Goal: Information Seeking & Learning: Learn about a topic

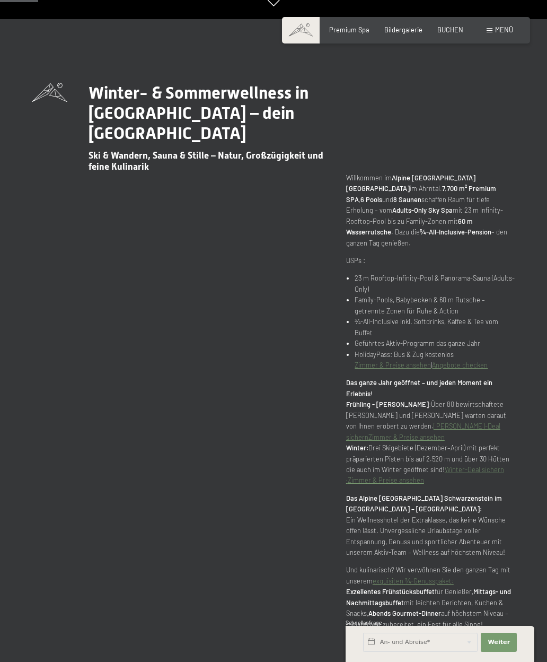
scroll to position [288, 0]
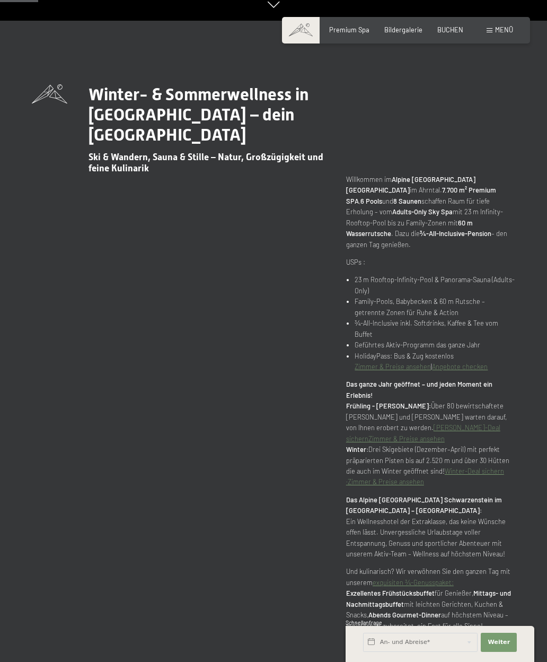
click at [355, 33] on div "Premium Spa" at bounding box center [349, 30] width 40 height 10
click at [358, 31] on span "Premium Spa" at bounding box center [349, 29] width 40 height 8
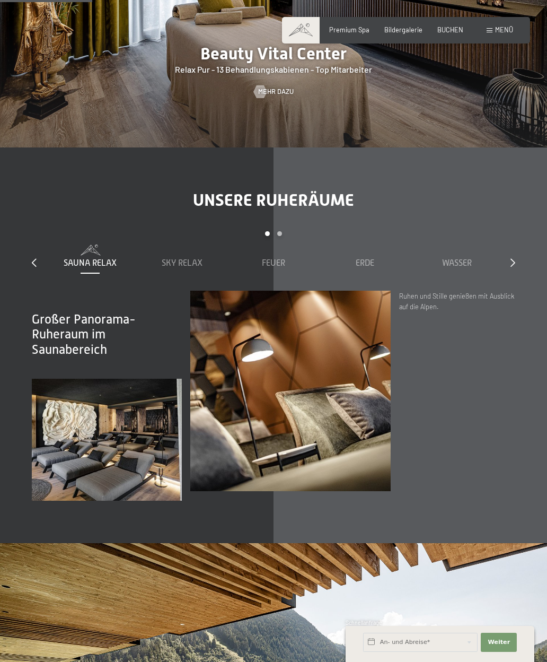
scroll to position [1015, 0]
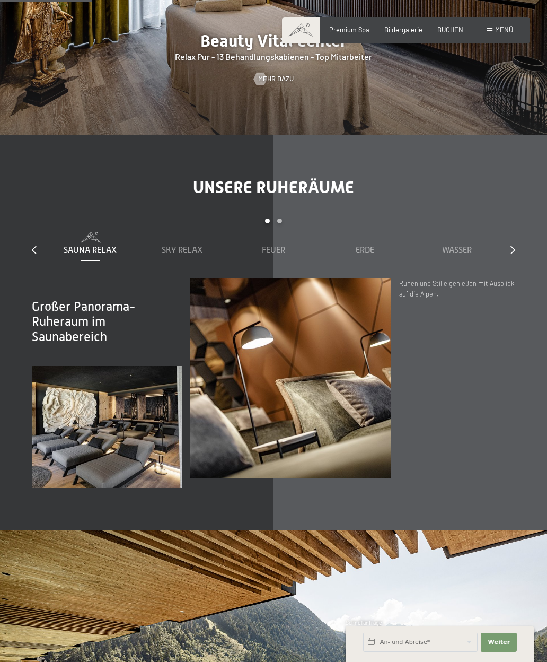
click at [189, 246] on span "Sky Relax" at bounding box center [182, 251] width 41 height 10
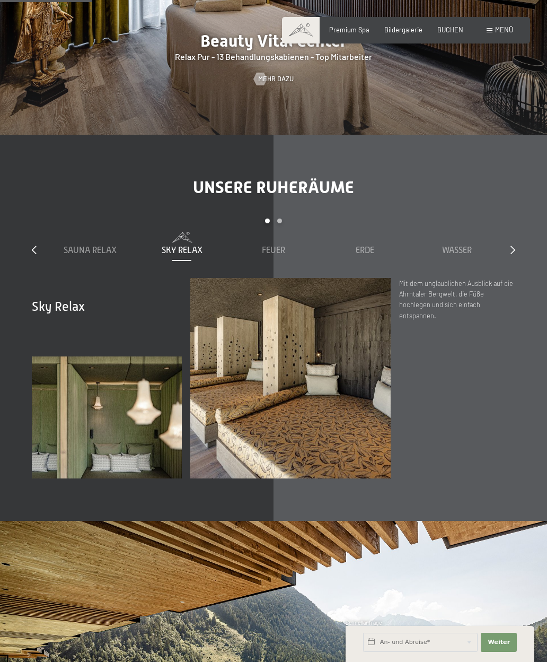
click at [282, 246] on span "Feuer" at bounding box center [273, 251] width 23 height 10
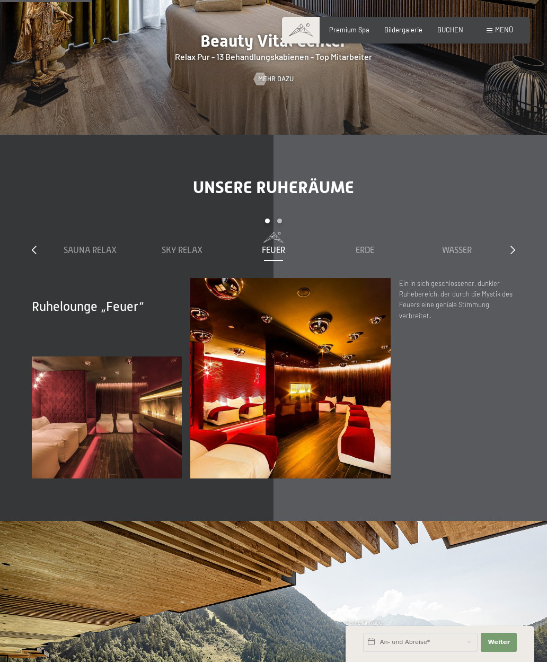
click at [373, 246] on span "Erde" at bounding box center [365, 251] width 19 height 10
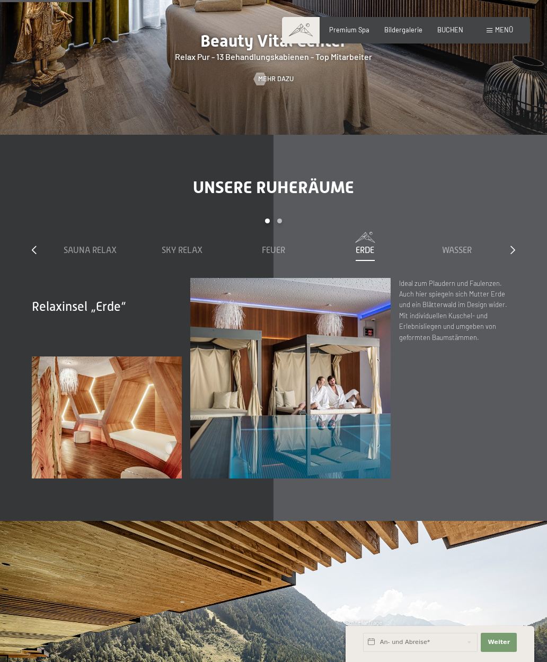
click at [458, 232] on div "Wasser" at bounding box center [456, 244] width 83 height 24
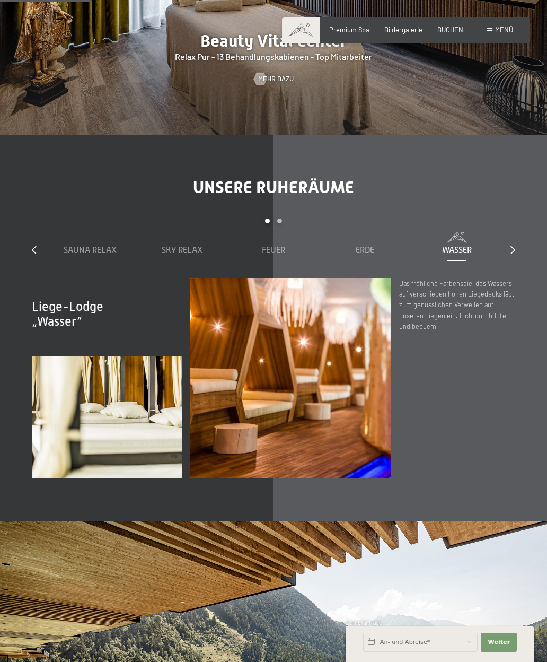
click at [514, 246] on icon at bounding box center [513, 250] width 5 height 8
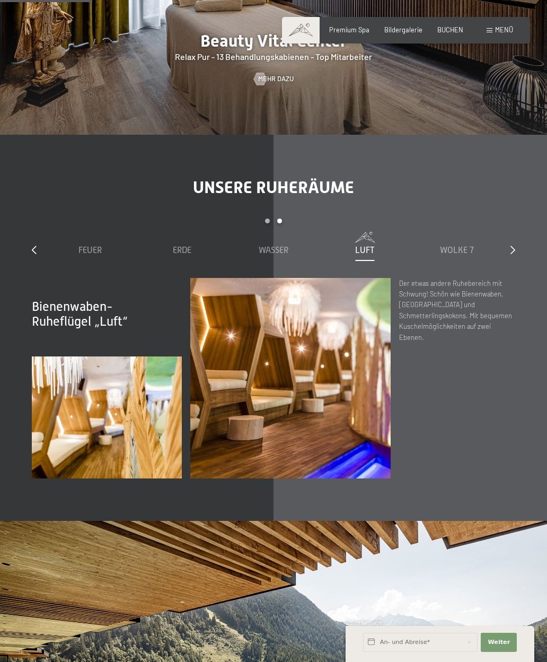
click at [471, 246] on span "Wolke 7" at bounding box center [457, 251] width 34 height 10
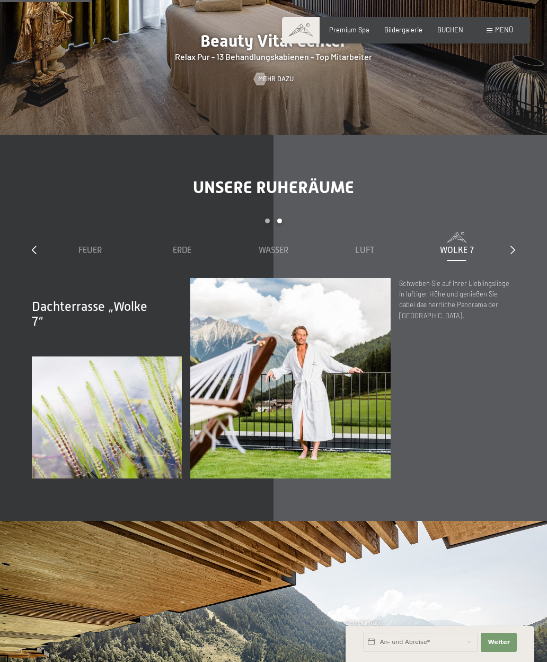
click at [512, 246] on icon at bounding box center [513, 250] width 5 height 8
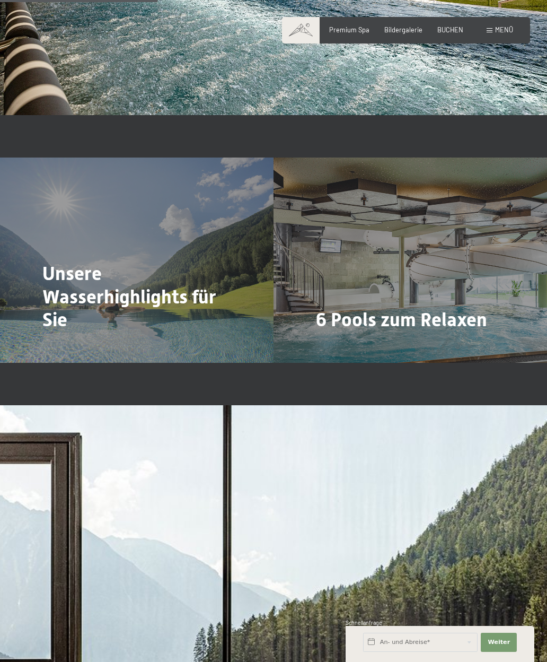
scroll to position [1738, 0]
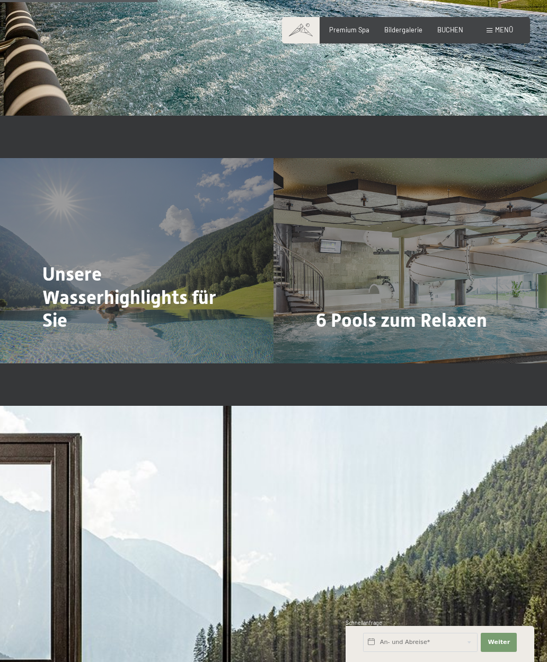
click at [337, 345] on span "Mehr dazu" at bounding box center [338, 350] width 36 height 10
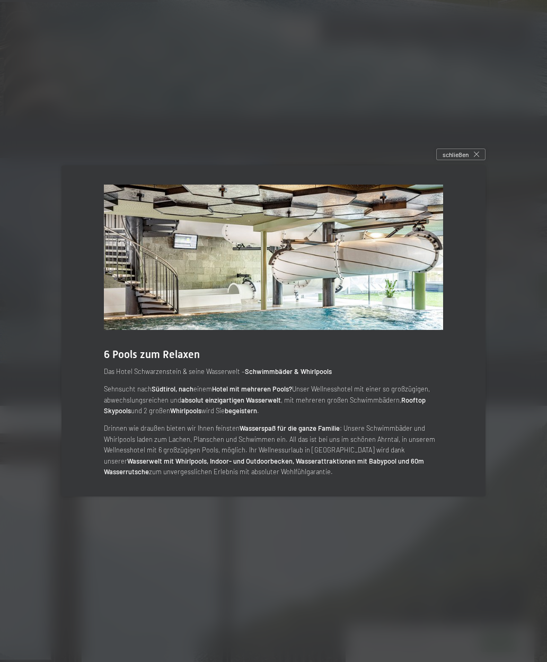
click at [399, 285] on img at bounding box center [273, 257] width 339 height 145
click at [476, 157] on icon at bounding box center [476, 154] width 5 height 5
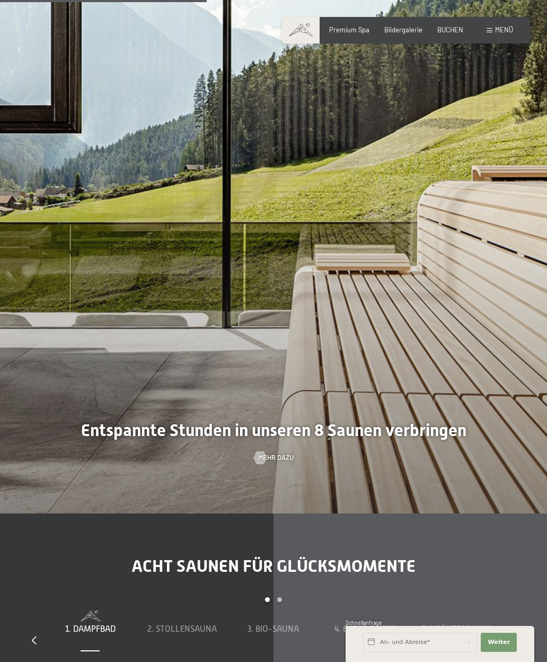
scroll to position [2298, 0]
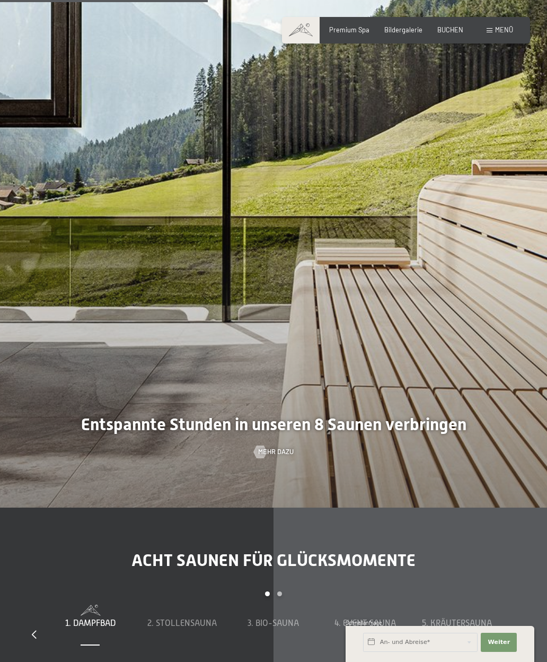
click at [388, 271] on div at bounding box center [273, 177] width 547 height 662
click at [279, 452] on span "Mehr dazu" at bounding box center [276, 452] width 36 height 10
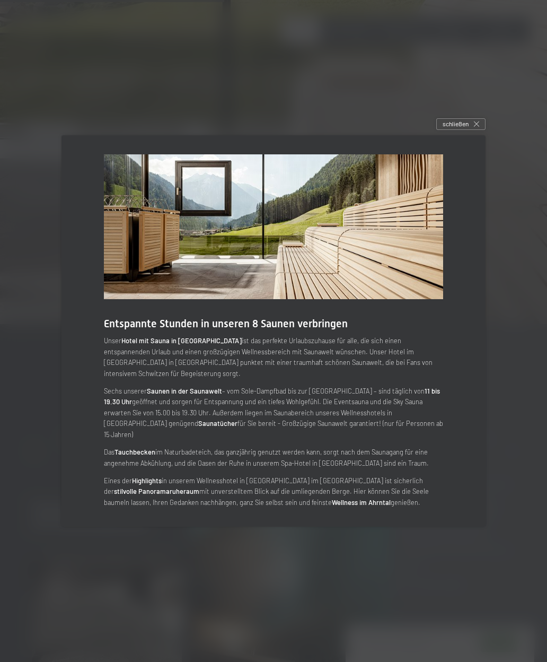
scroll to position [2484, 0]
click at [478, 127] on icon at bounding box center [476, 123] width 5 height 5
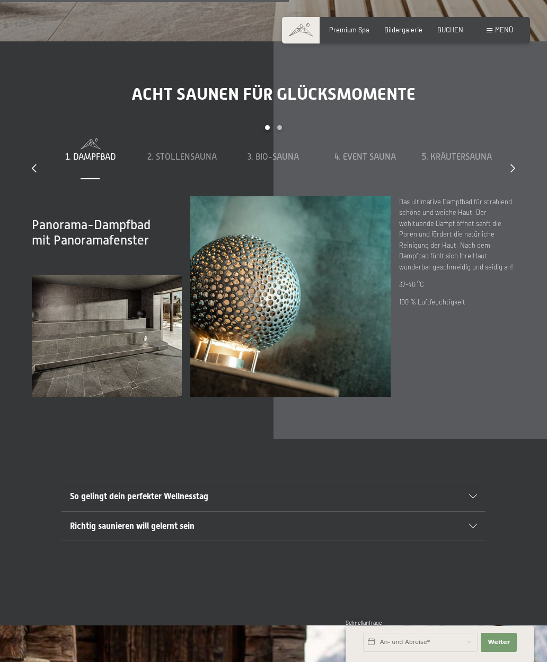
scroll to position [2767, 0]
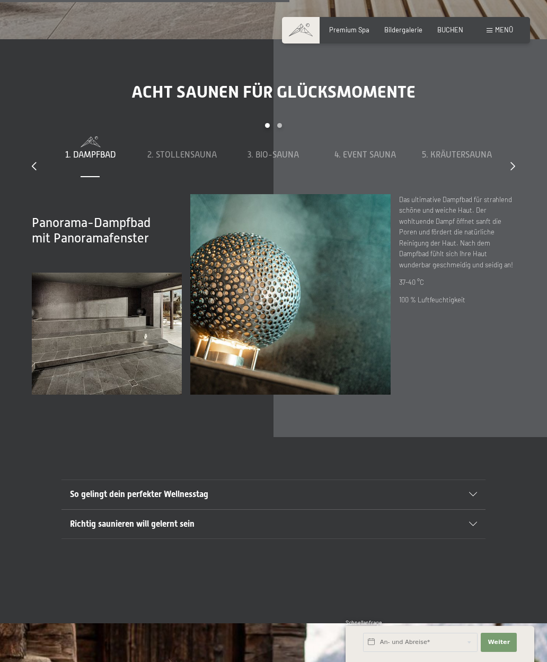
click at [166, 155] on span "2. Stollensauna" at bounding box center [181, 155] width 69 height 10
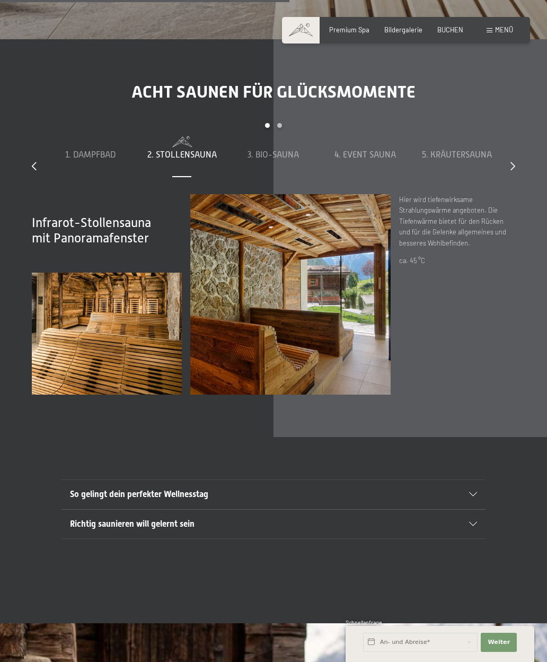
click at [283, 157] on span "3. Bio-Sauna" at bounding box center [273, 155] width 51 height 10
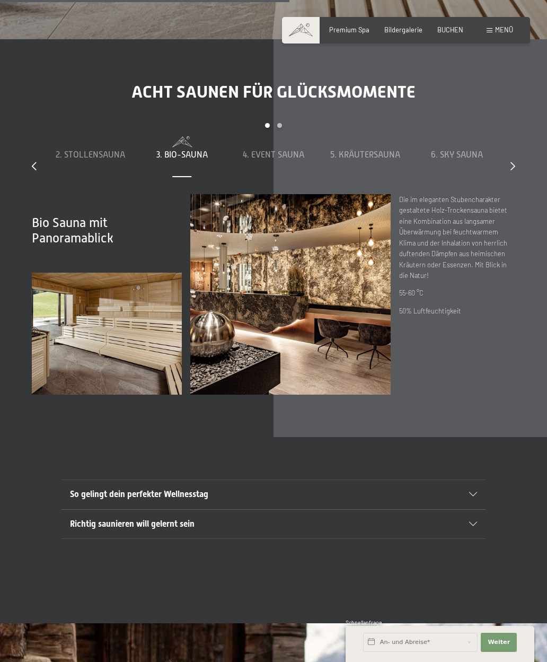
click at [289, 155] on span "4. Event Sauna" at bounding box center [274, 155] width 62 height 10
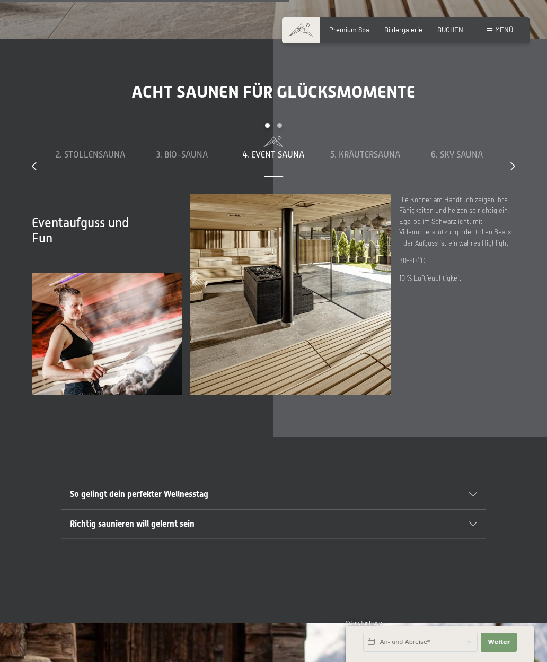
click at [387, 157] on span "5. Kräutersauna" at bounding box center [365, 155] width 70 height 10
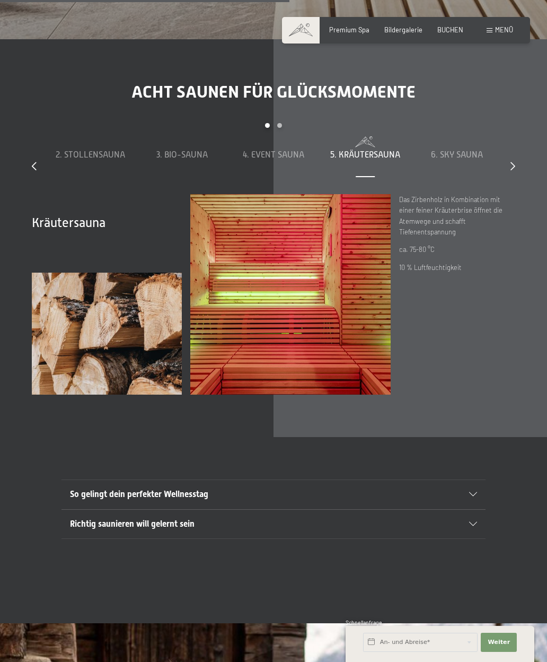
click at [466, 153] on span "6. Sky Sauna" at bounding box center [457, 155] width 52 height 10
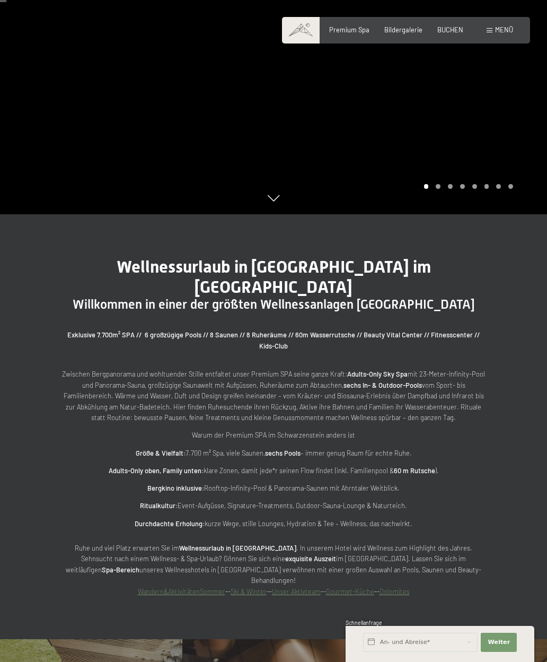
scroll to position [0, 0]
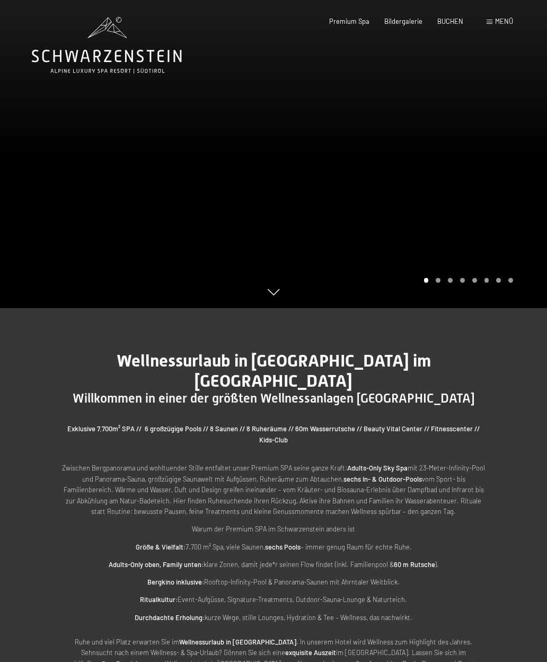
click at [503, 23] on span "Menü" at bounding box center [504, 21] width 18 height 8
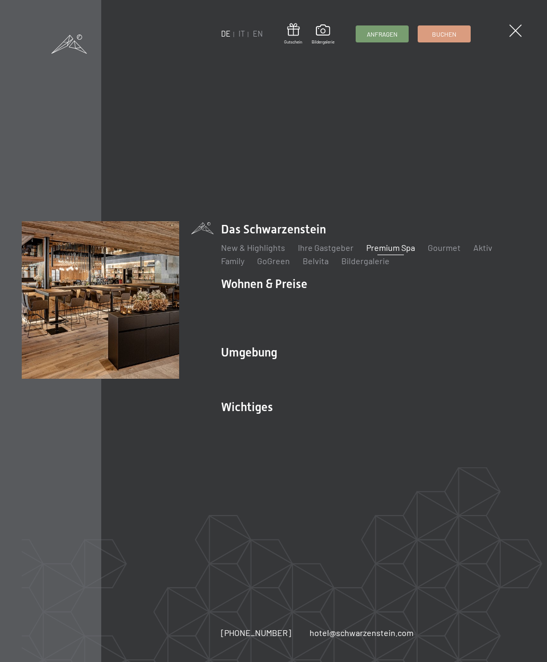
click at [441, 253] on link "Gourmet" at bounding box center [444, 247] width 33 height 10
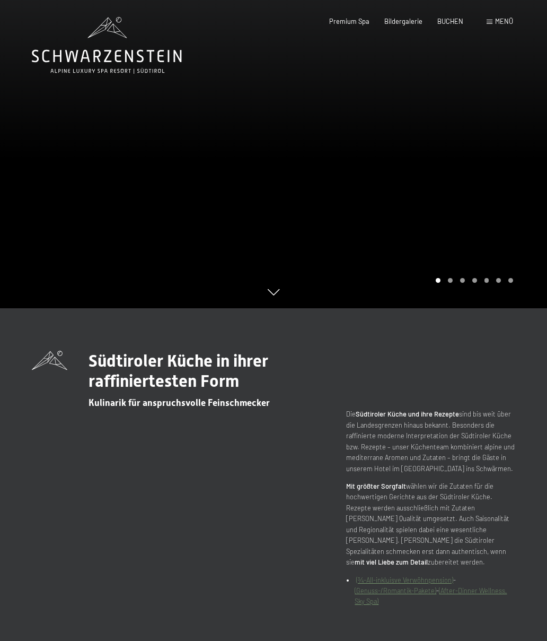
click at [501, 23] on span "Menü" at bounding box center [504, 21] width 18 height 8
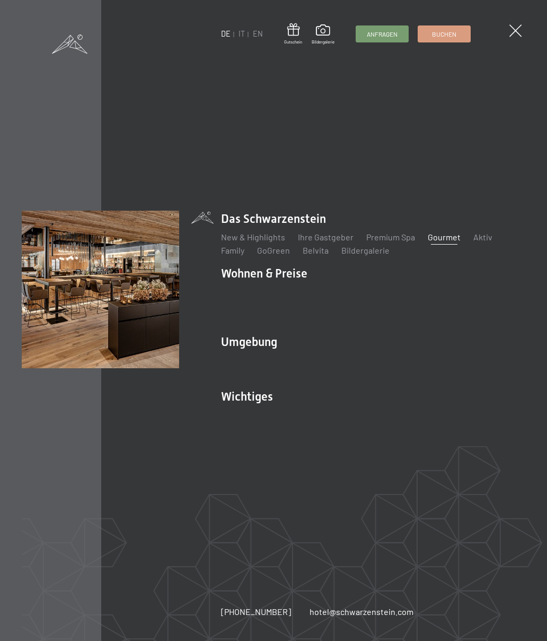
click at [406, 232] on link "Premium Spa" at bounding box center [391, 237] width 49 height 10
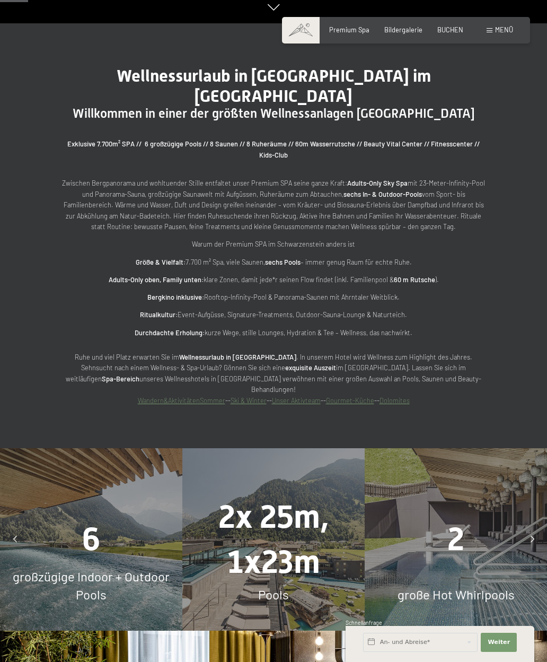
scroll to position [247, 0]
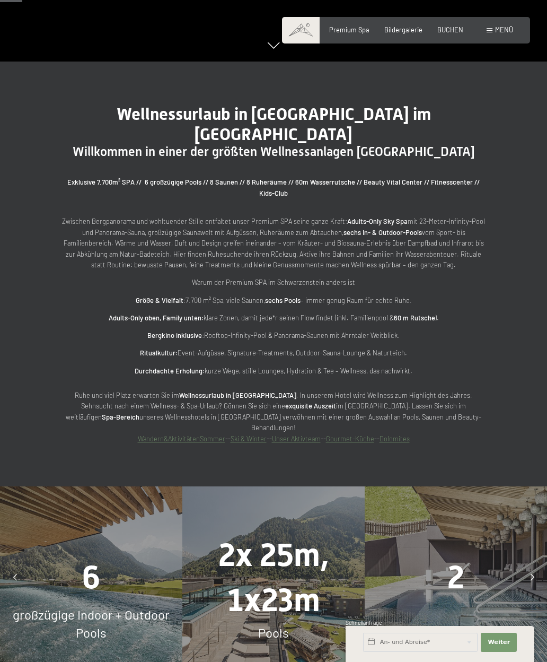
click at [501, 34] on div "Menü" at bounding box center [500, 30] width 27 height 10
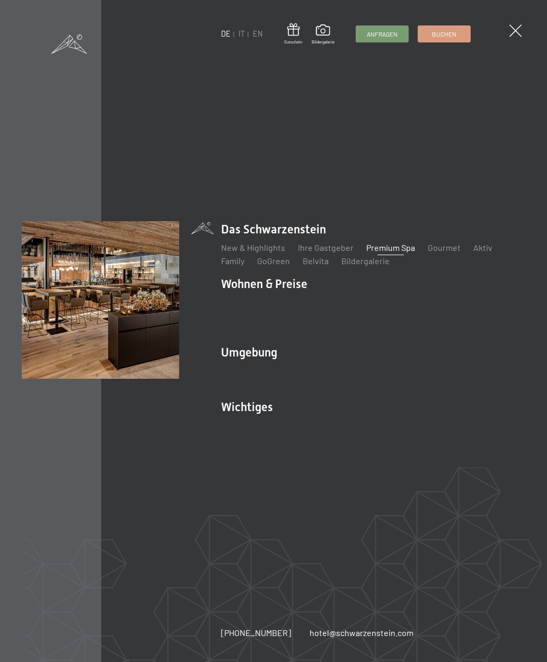
click at [443, 253] on link "Gourmet" at bounding box center [444, 247] width 33 height 10
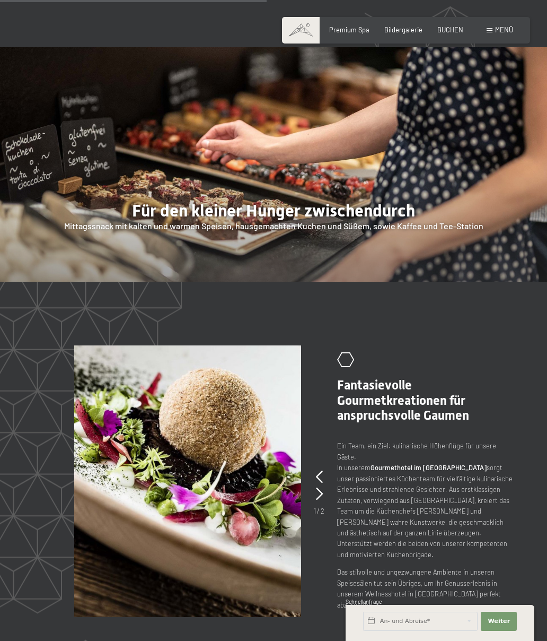
scroll to position [1222, 0]
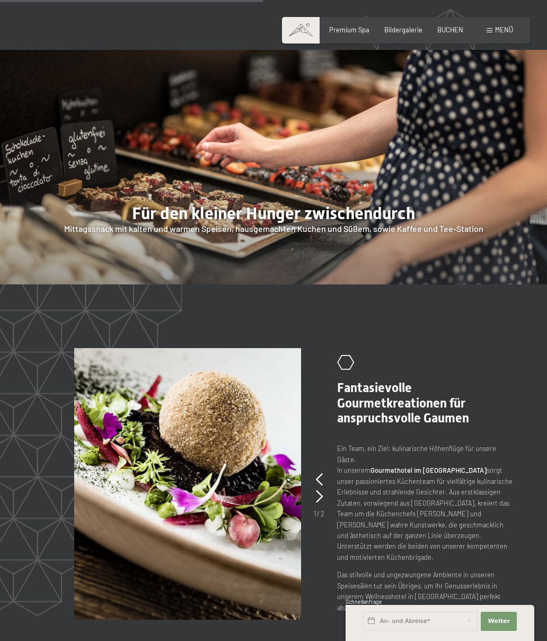
click at [507, 32] on span "Menü" at bounding box center [504, 29] width 18 height 8
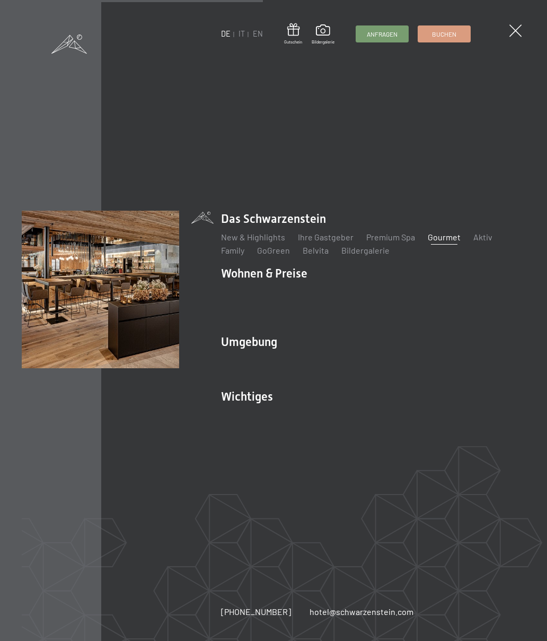
click at [384, 242] on link "Premium Spa" at bounding box center [391, 237] width 49 height 10
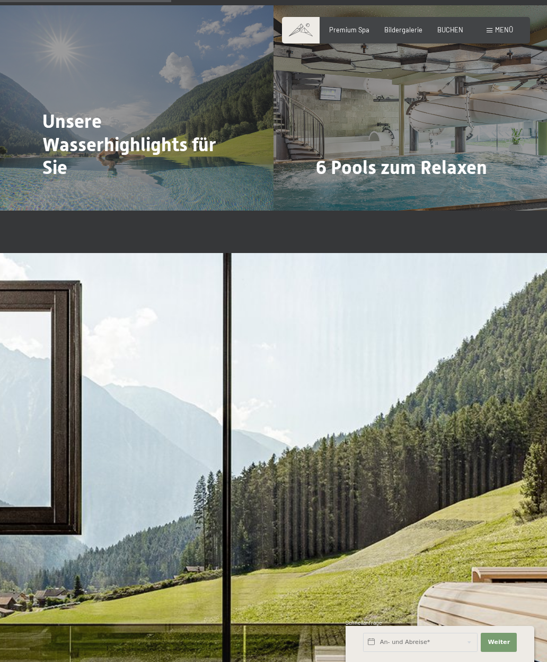
scroll to position [1891, 0]
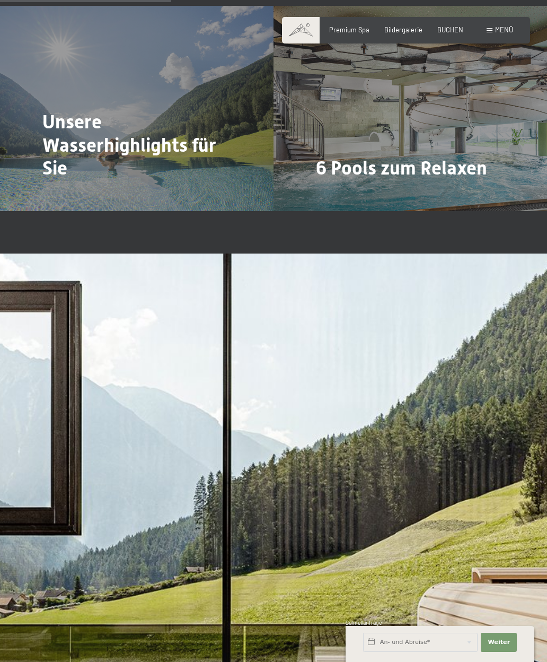
click at [49, 111] on span "Unsere Wasserhighlights für Sie" at bounding box center [129, 145] width 174 height 68
click at [47, 191] on div at bounding box center [48, 197] width 7 height 13
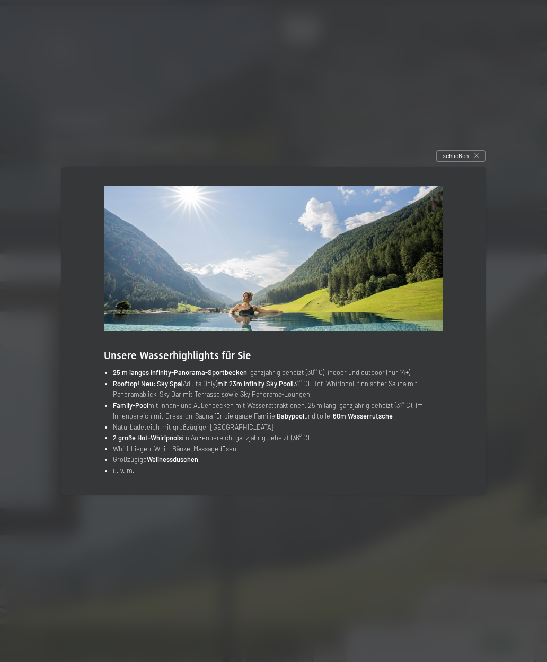
click at [473, 162] on div "schließen" at bounding box center [461, 156] width 49 height 12
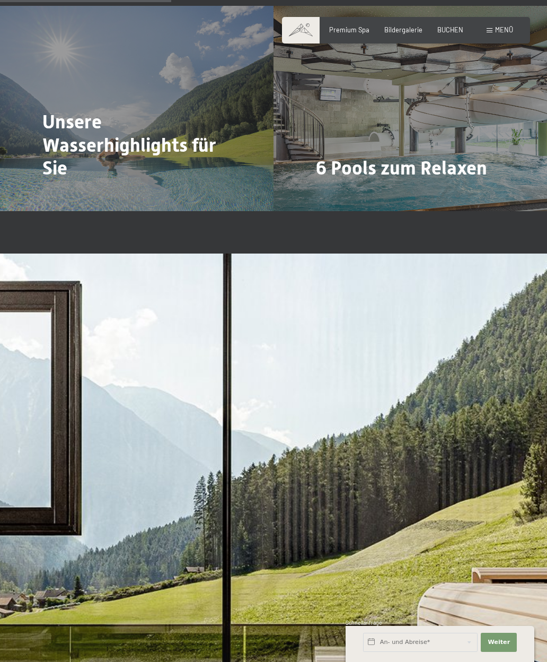
click at [347, 123] on div "6 Pools zum Relaxen Mehr dazu" at bounding box center [411, 108] width 274 height 205
click at [344, 116] on div "6 Pools zum Relaxen Mehr dazu" at bounding box center [411, 108] width 274 height 205
click at [340, 193] on span "Mehr dazu" at bounding box center [338, 198] width 36 height 10
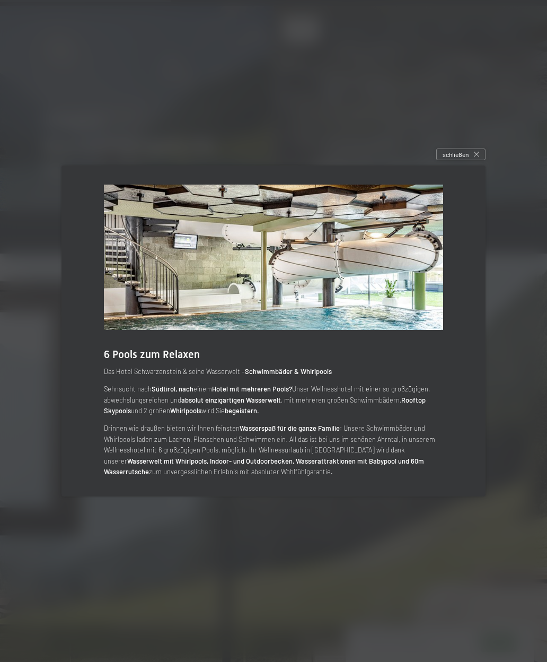
click at [468, 167] on div at bounding box center [273, 331] width 547 height 662
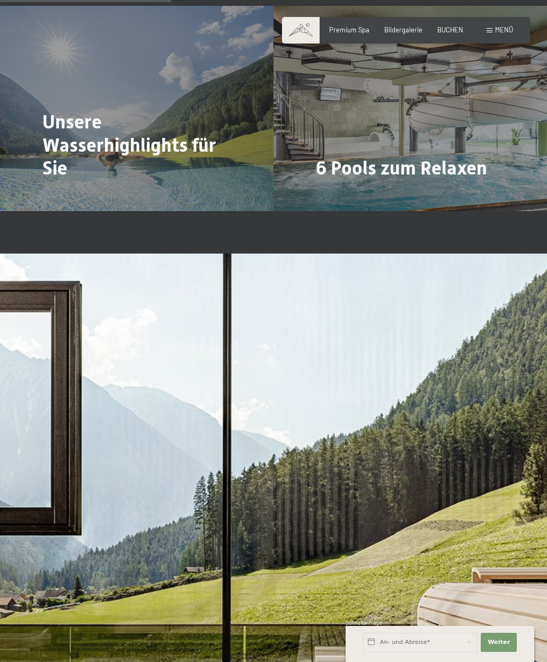
click at [464, 178] on section "Unsere Wasserhighlights für Sie Mehr dazu 6 Pools zum Relaxen Mehr dazu Unsere …" at bounding box center [273, 108] width 547 height 290
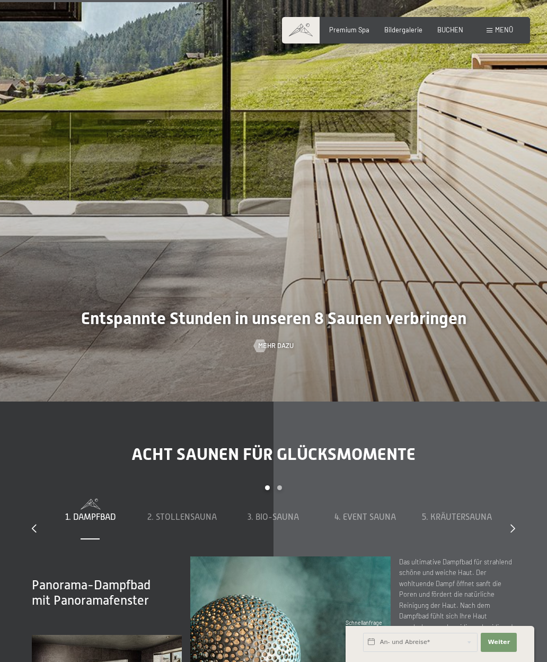
scroll to position [2486, 0]
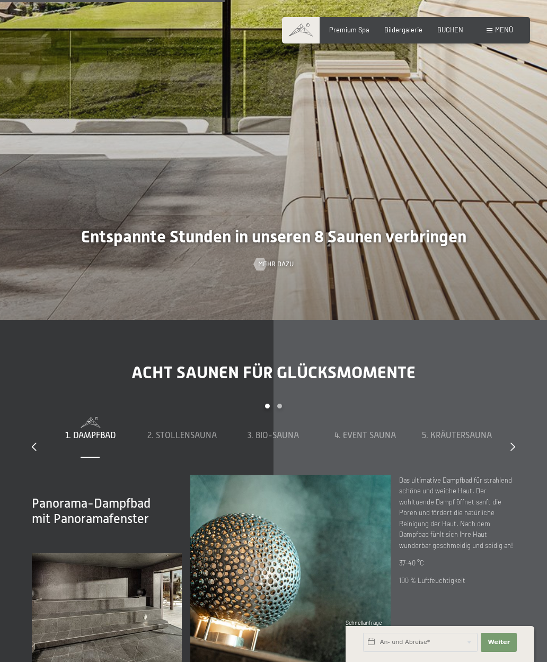
click at [271, 262] on span "Mehr dazu" at bounding box center [276, 264] width 36 height 10
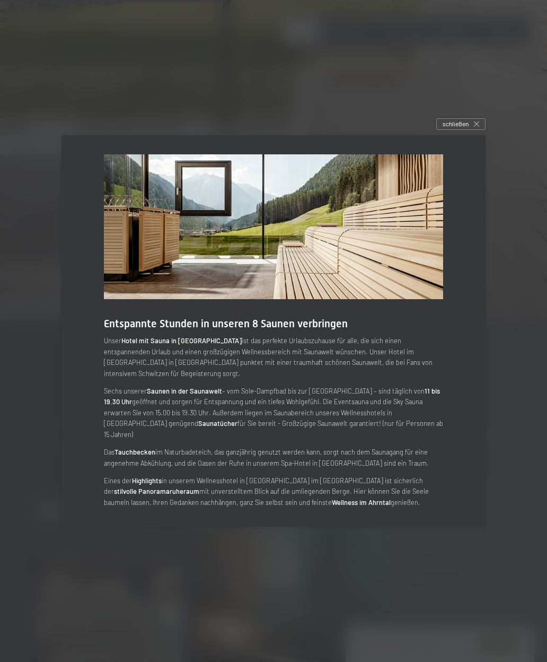
click at [473, 130] on div "schließen" at bounding box center [461, 124] width 49 height 12
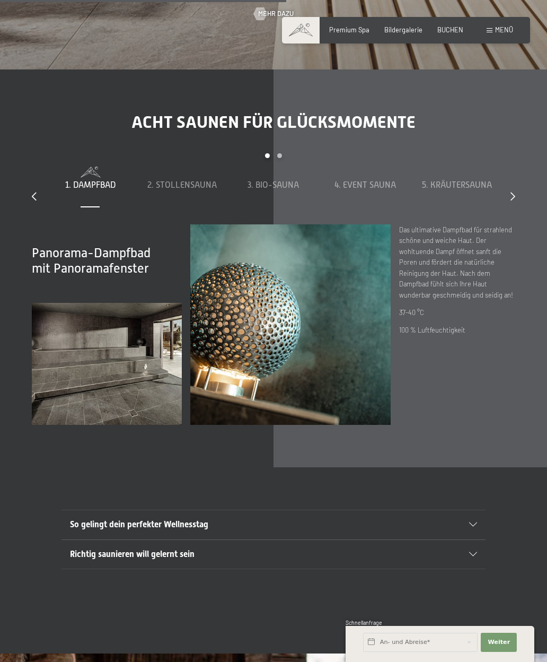
scroll to position [2736, 0]
click at [167, 190] on div "2. Stollensauna" at bounding box center [182, 186] width 83 height 12
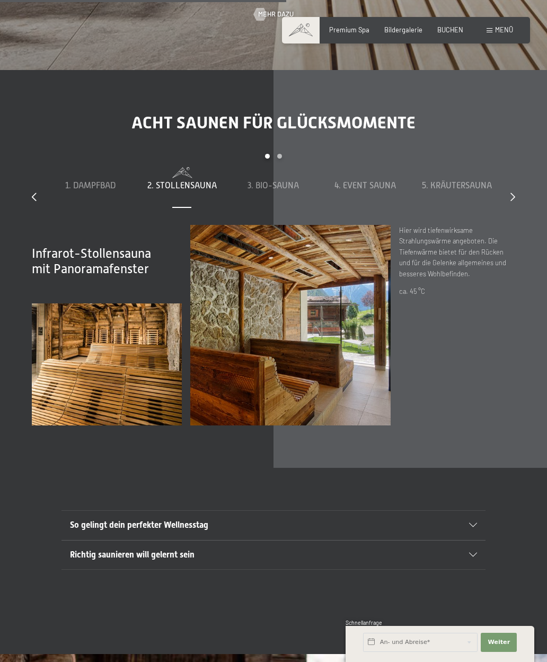
click at [289, 186] on span "3. Bio-Sauna" at bounding box center [273, 186] width 51 height 10
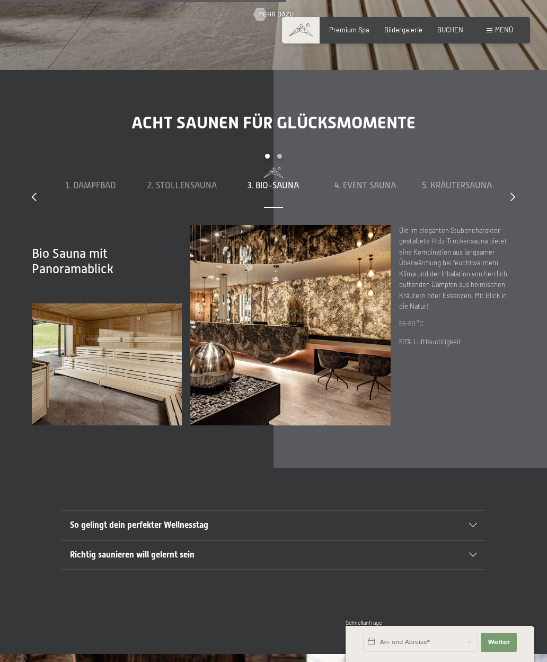
click at [370, 187] on span "4. Event Sauna" at bounding box center [366, 186] width 62 height 10
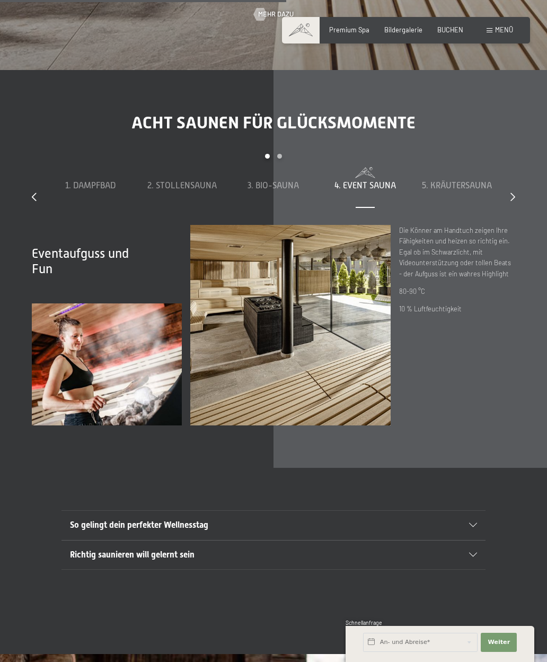
click at [473, 181] on span "5. Kräutersauna" at bounding box center [457, 186] width 70 height 10
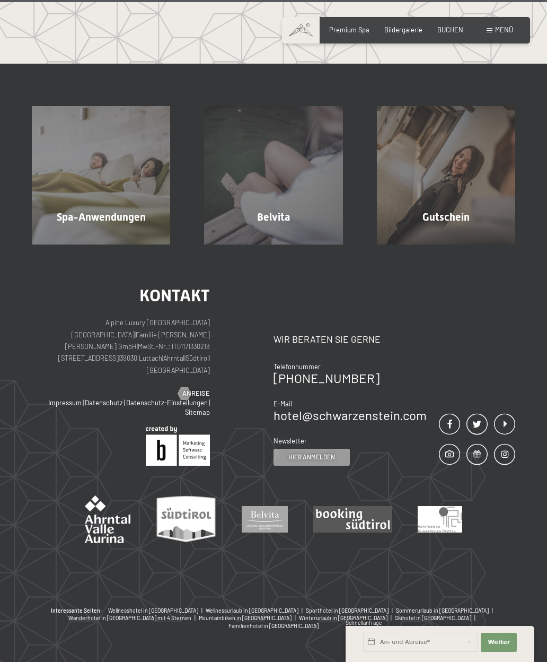
scroll to position [5256, 0]
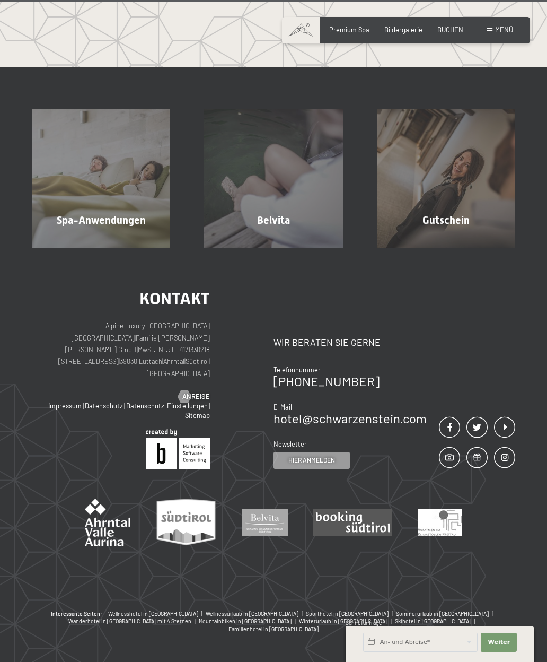
click at [198, 402] on span "Anreise" at bounding box center [196, 397] width 28 height 10
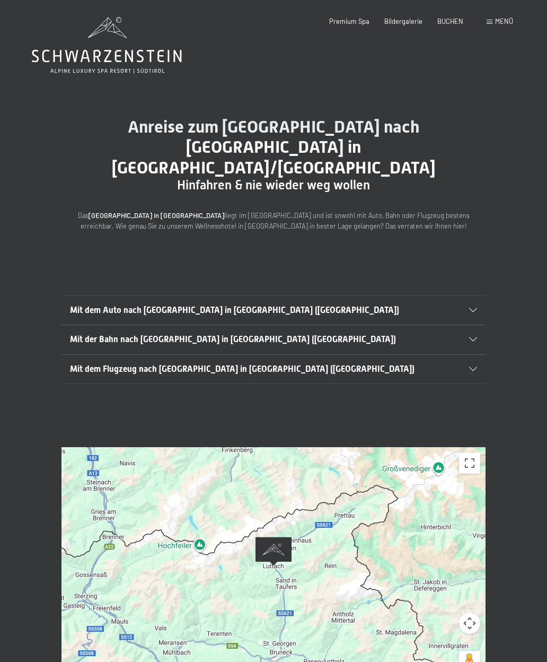
click at [421, 19] on span "Bildergalerie" at bounding box center [404, 21] width 38 height 8
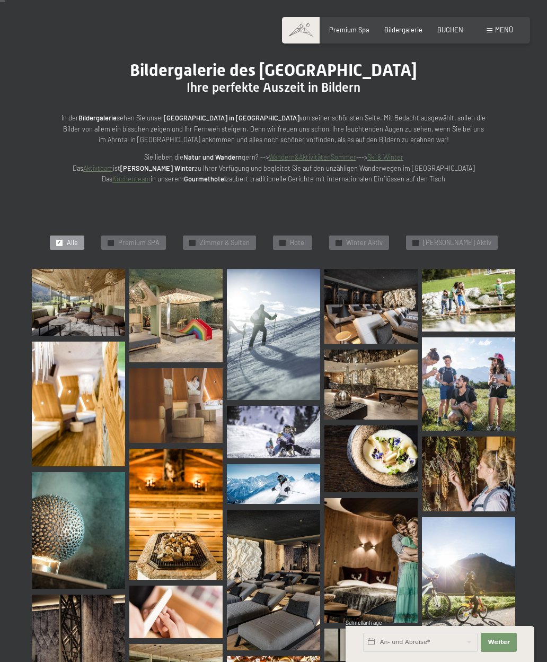
scroll to position [74, 0]
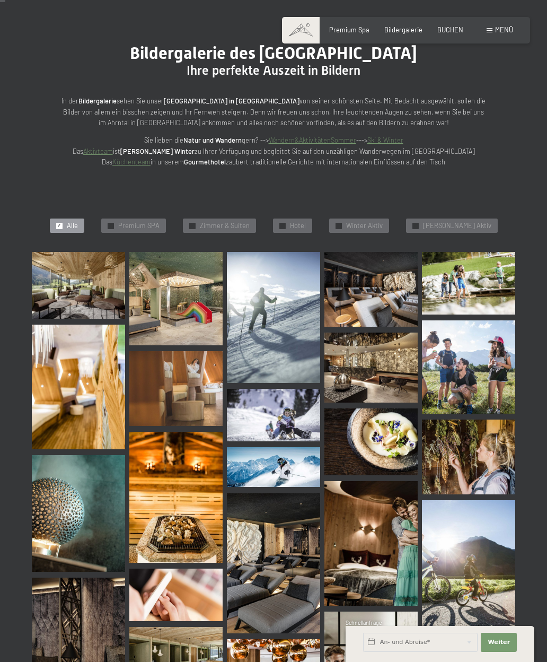
click at [159, 227] on span "Premium SPA" at bounding box center [138, 226] width 41 height 10
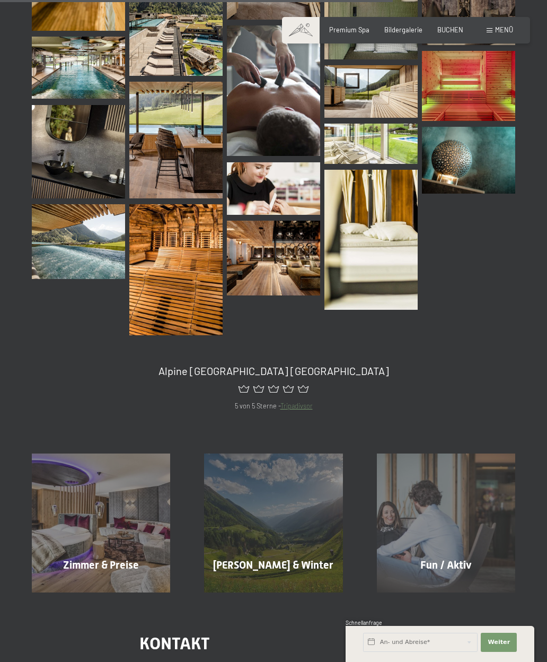
scroll to position [802, 0]
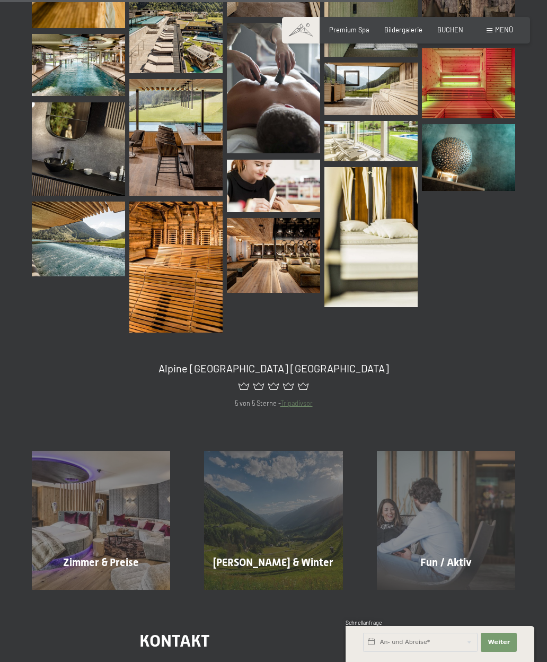
click at [91, 580] on span "Mehr erfahren" at bounding box center [103, 585] width 53 height 10
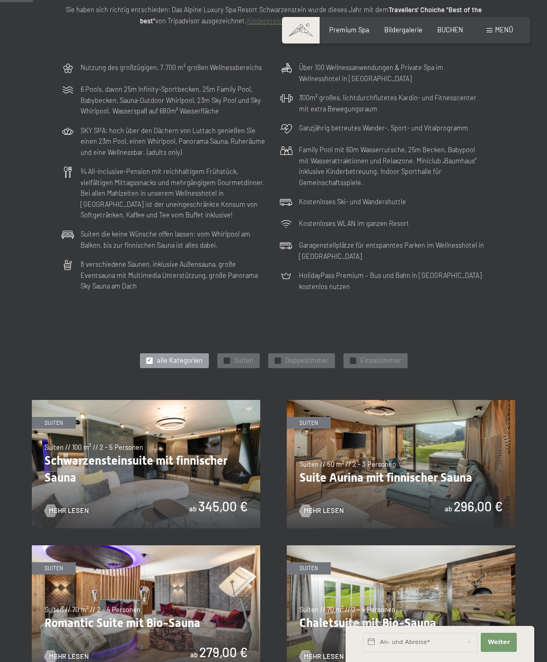
scroll to position [330, 0]
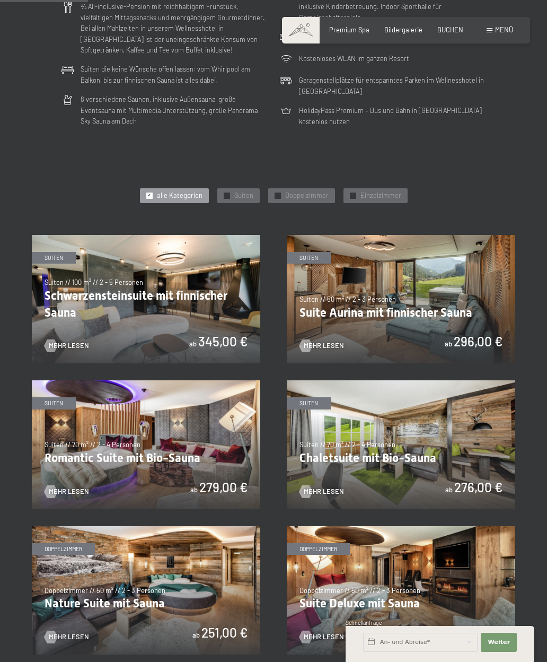
click at [242, 195] on span "Suiten" at bounding box center [243, 196] width 19 height 10
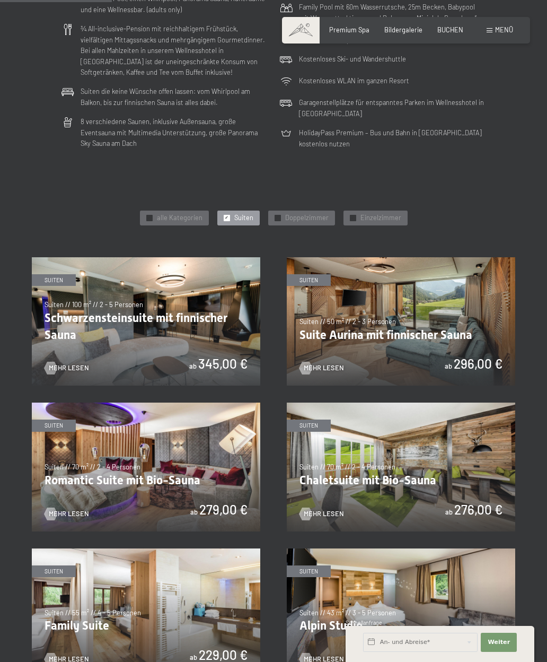
scroll to position [309, 0]
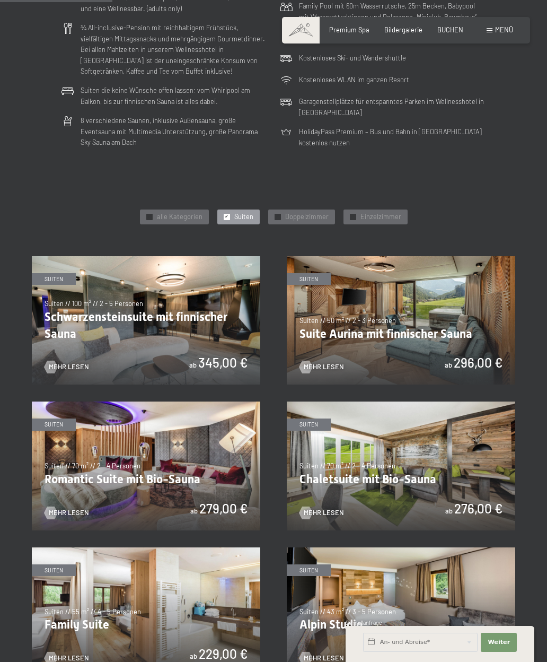
click at [317, 212] on span "Doppelzimmer" at bounding box center [306, 217] width 43 height 10
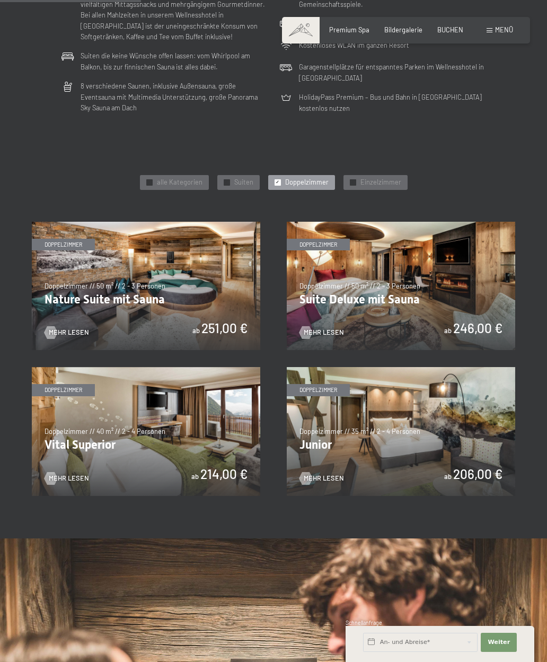
scroll to position [345, 0]
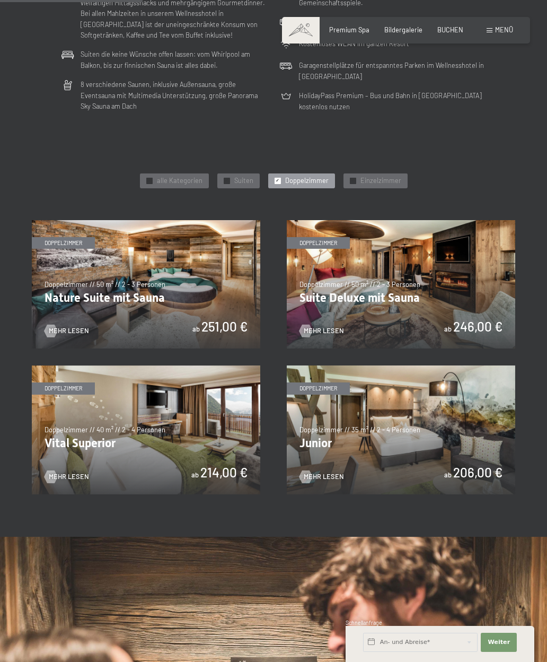
click at [426, 424] on img at bounding box center [401, 429] width 229 height 128
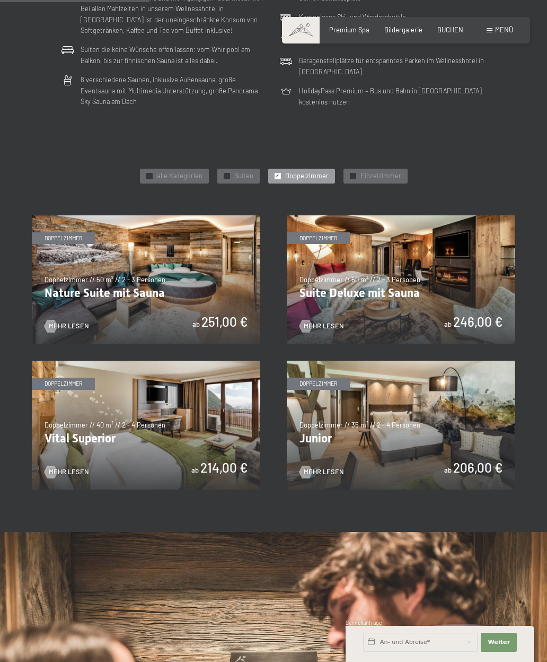
scroll to position [370, 0]
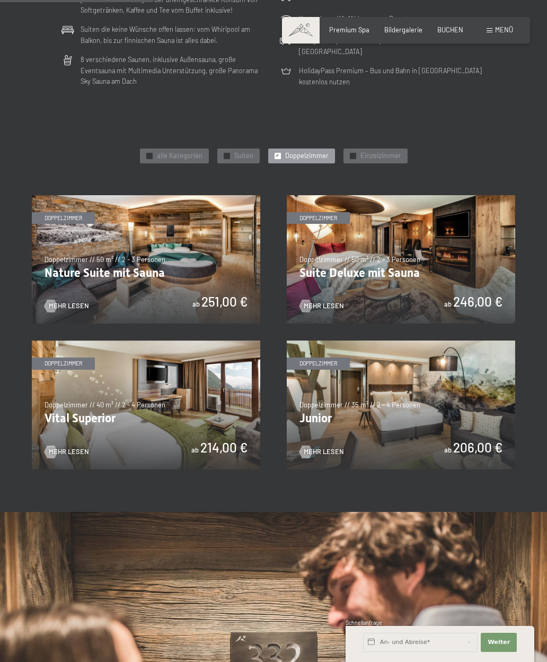
click at [196, 399] on img at bounding box center [146, 405] width 229 height 128
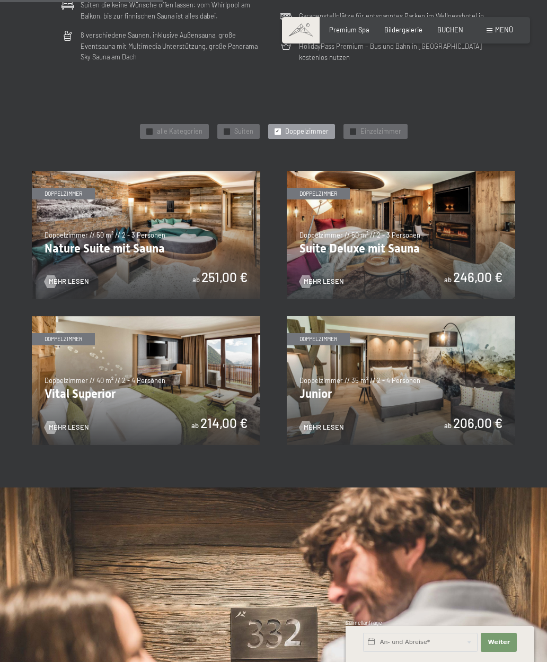
scroll to position [401, 0]
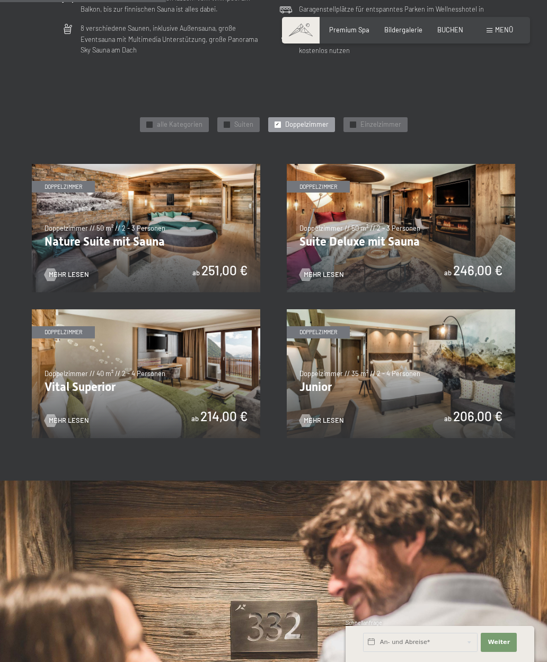
click at [439, 383] on img at bounding box center [401, 373] width 229 height 128
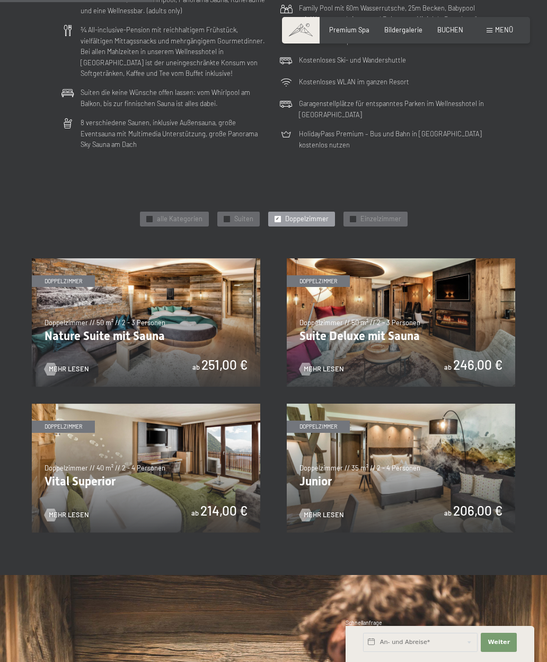
scroll to position [380, 0]
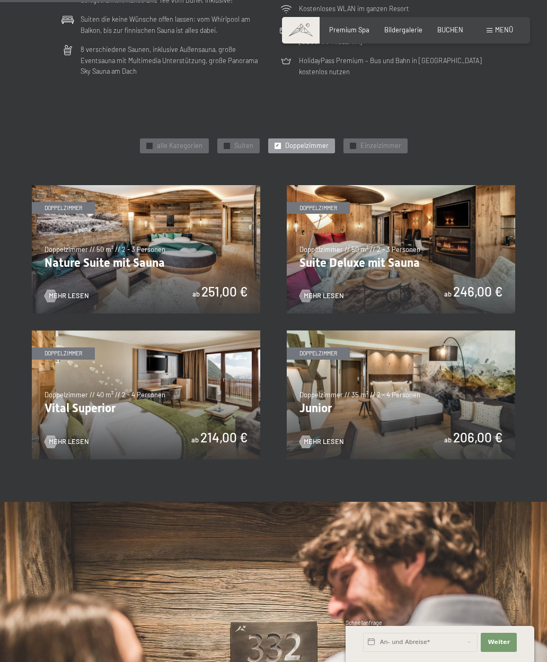
click at [88, 377] on img at bounding box center [146, 394] width 229 height 128
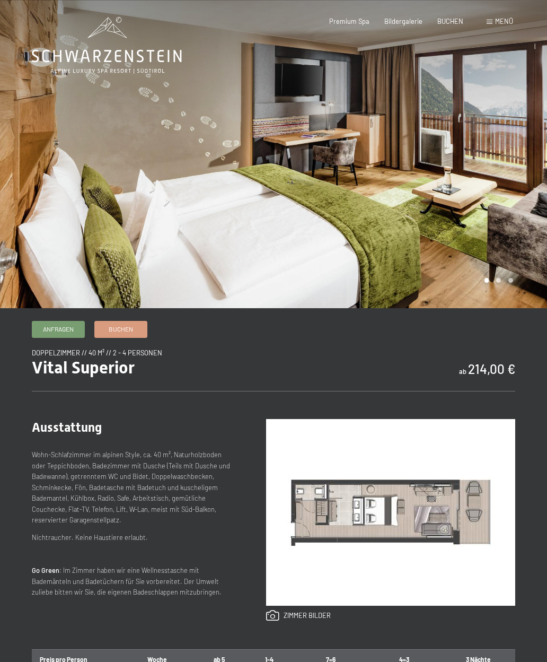
click at [533, 149] on div at bounding box center [411, 154] width 274 height 308
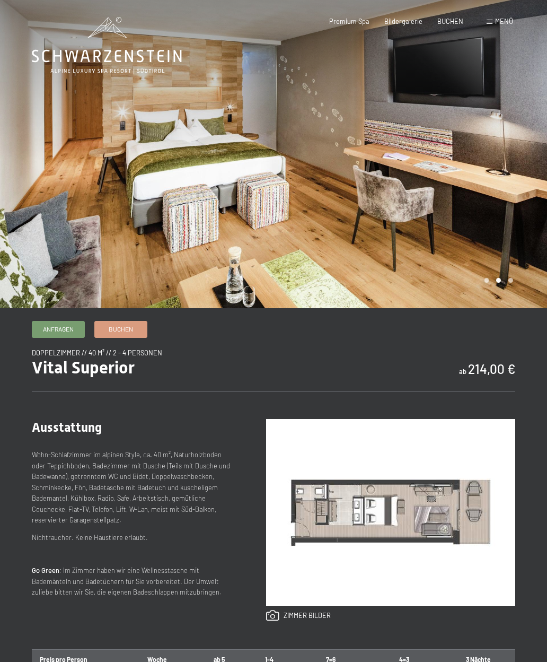
click at [531, 153] on div at bounding box center [411, 154] width 274 height 308
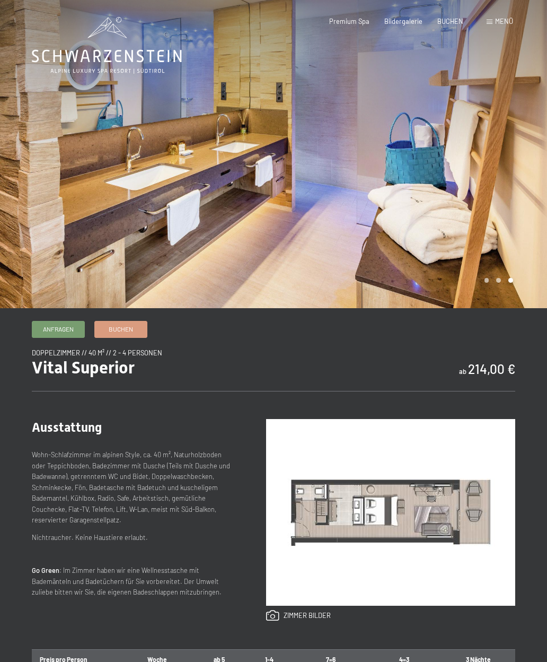
click at [535, 149] on div at bounding box center [411, 154] width 274 height 308
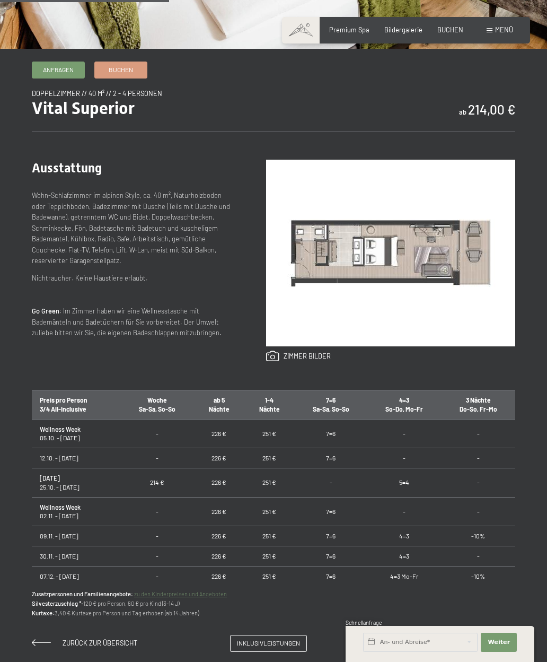
scroll to position [283, 0]
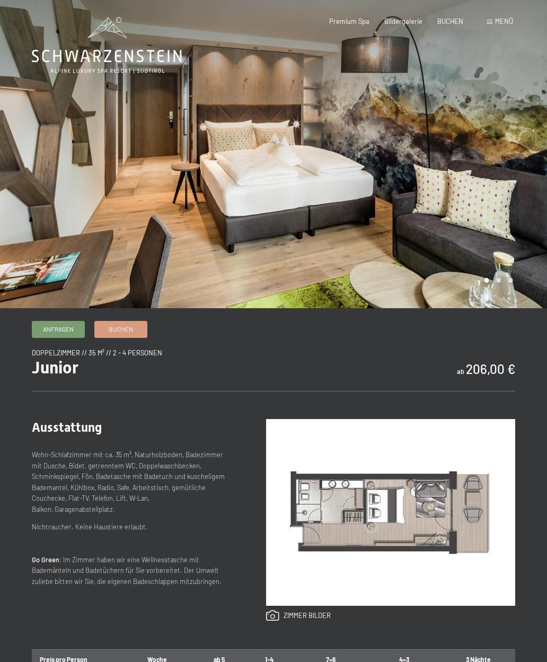
click at [515, 159] on div at bounding box center [411, 154] width 274 height 308
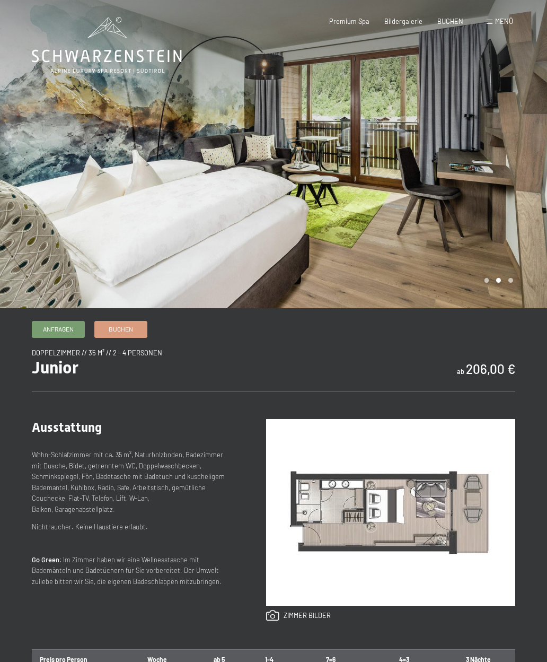
click at [518, 147] on div at bounding box center [411, 154] width 274 height 308
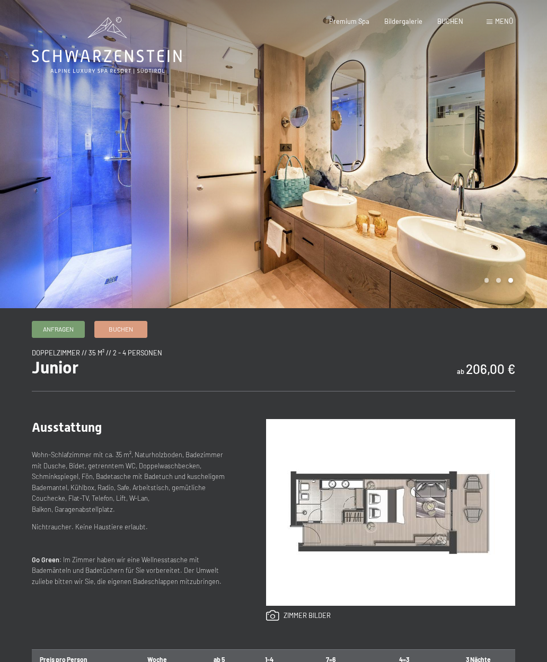
click at [506, 143] on div at bounding box center [411, 154] width 274 height 308
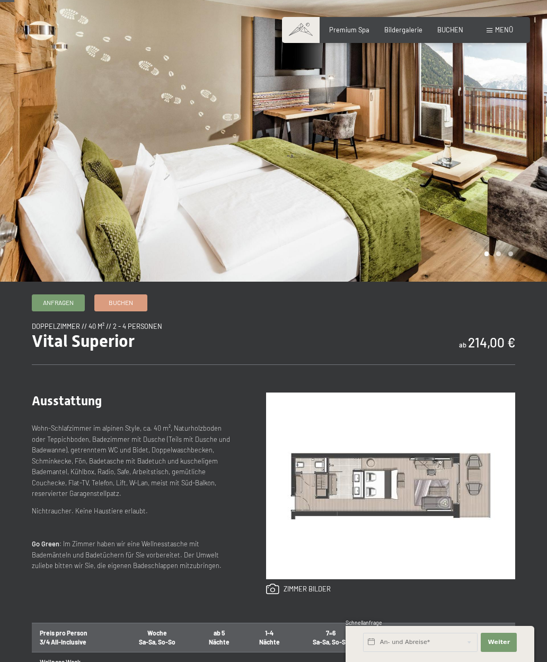
scroll to position [34, 0]
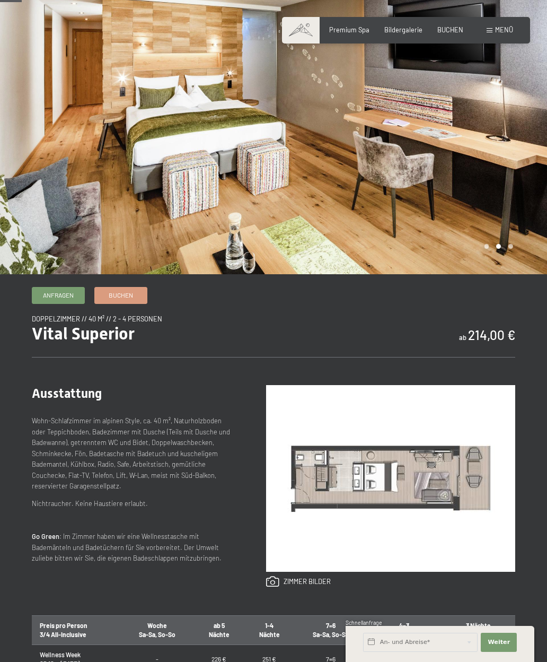
click at [509, 123] on div at bounding box center [411, 120] width 274 height 308
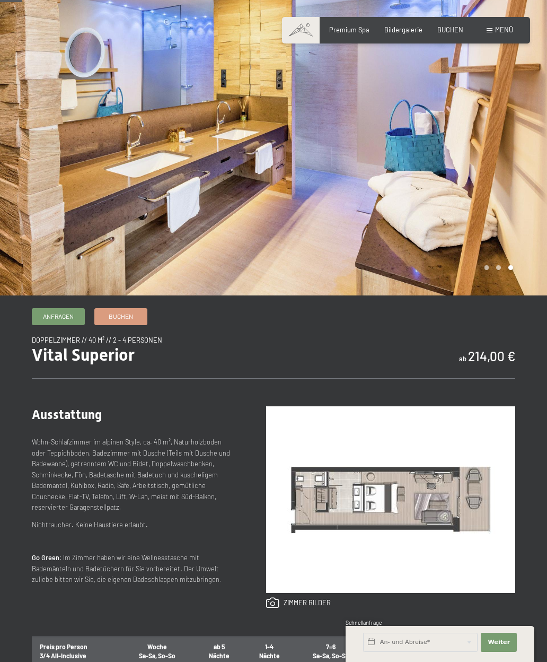
scroll to position [0, 0]
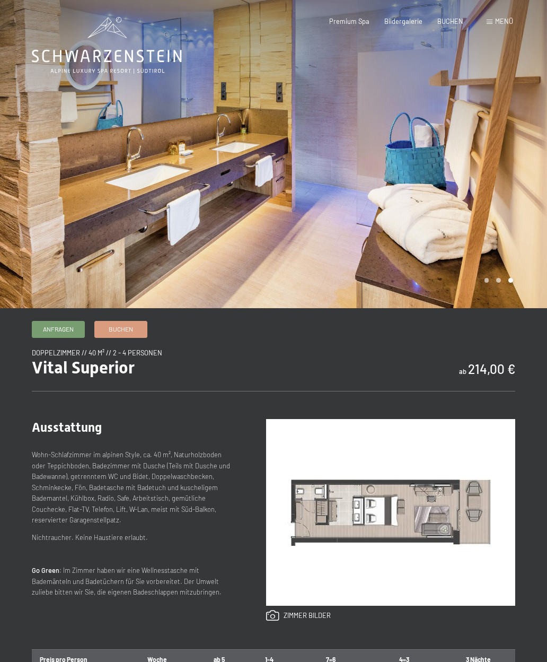
click at [506, 25] on span "Menü" at bounding box center [504, 21] width 18 height 8
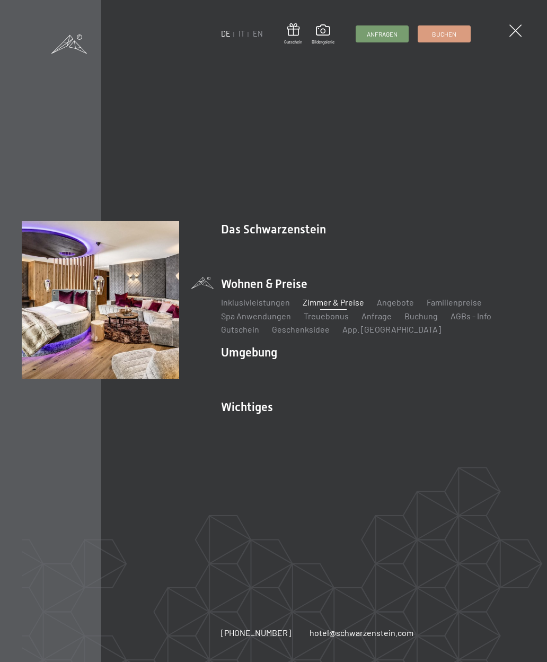
click at [264, 300] on link "Inklusivleistungen" at bounding box center [255, 302] width 69 height 10
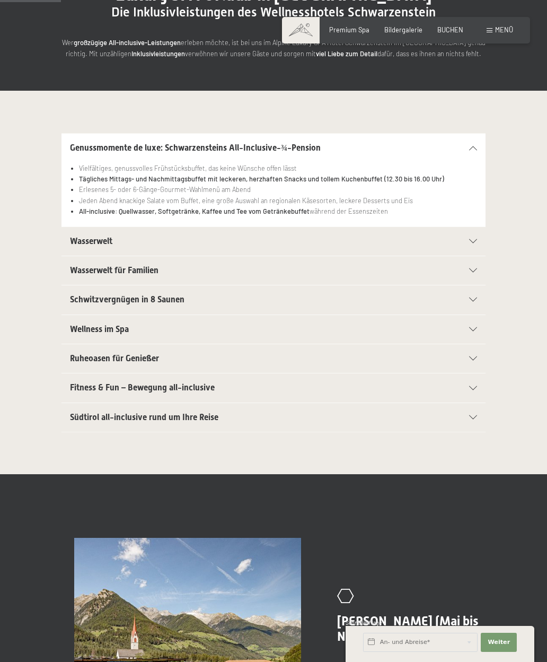
scroll to position [135, 0]
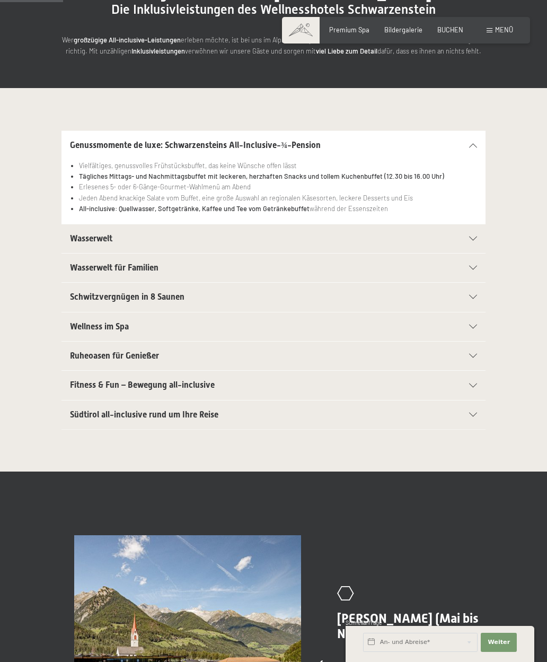
click at [477, 238] on icon at bounding box center [473, 239] width 8 height 4
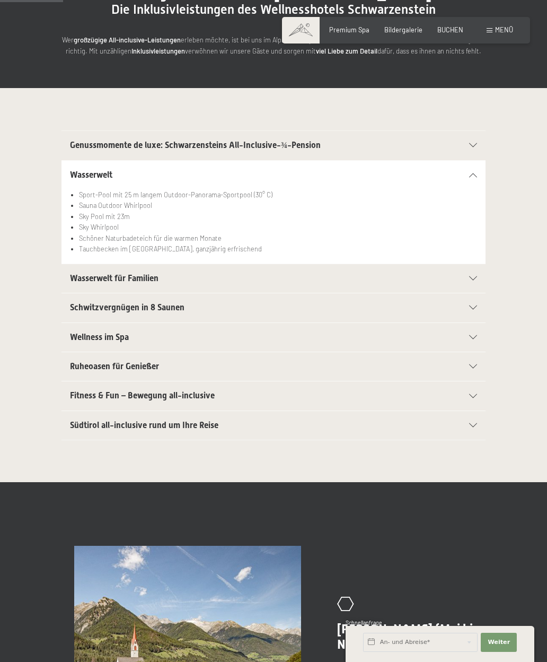
click at [469, 341] on div "Wellness im Spa" at bounding box center [273, 337] width 407 height 29
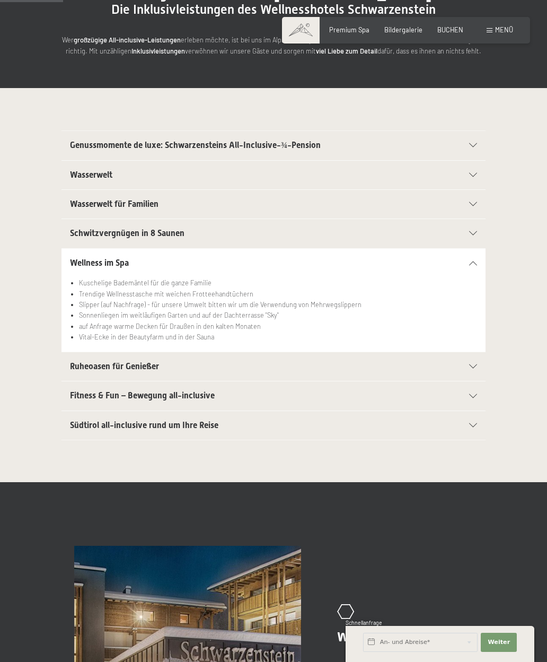
click at [477, 173] on icon at bounding box center [473, 175] width 8 height 4
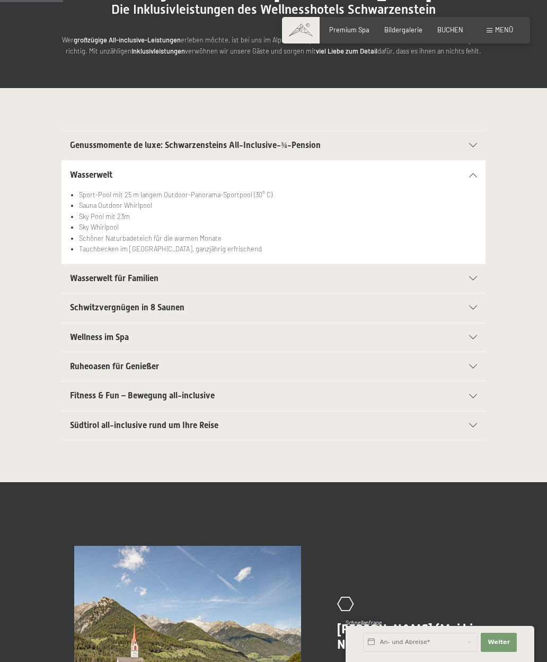
click at [473, 145] on icon at bounding box center [473, 145] width 8 height 4
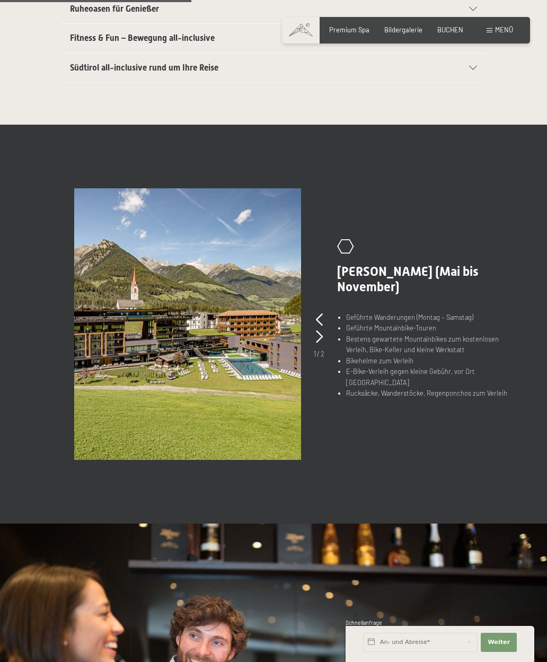
scroll to position [389, 0]
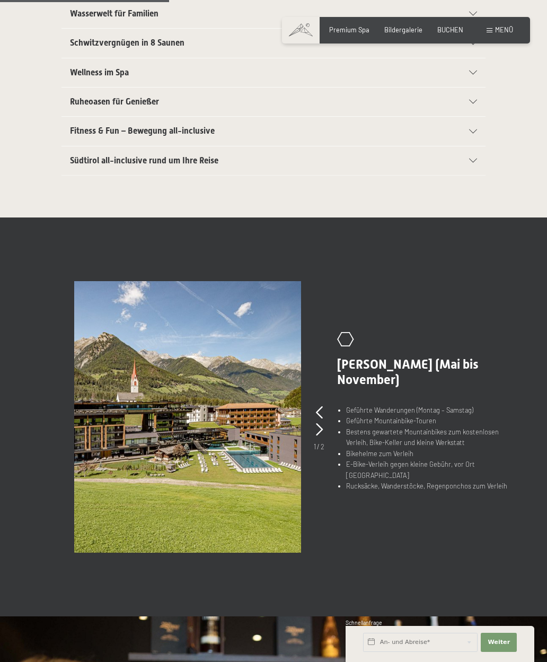
click at [498, 30] on span "Menü" at bounding box center [504, 29] width 18 height 8
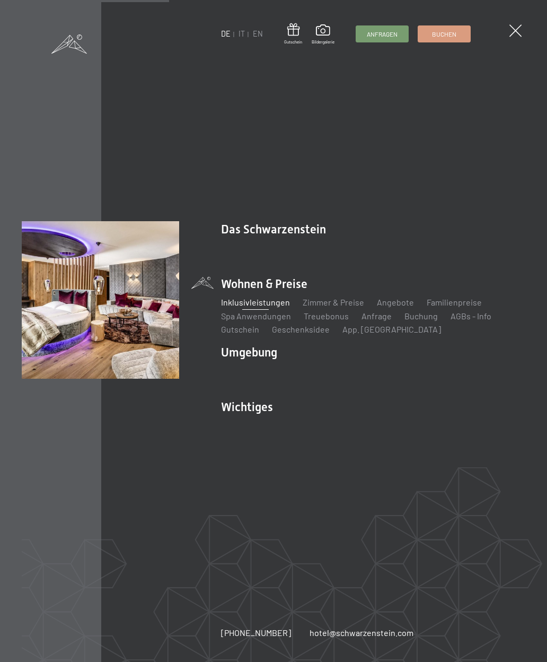
click at [521, 33] on span at bounding box center [516, 30] width 12 height 12
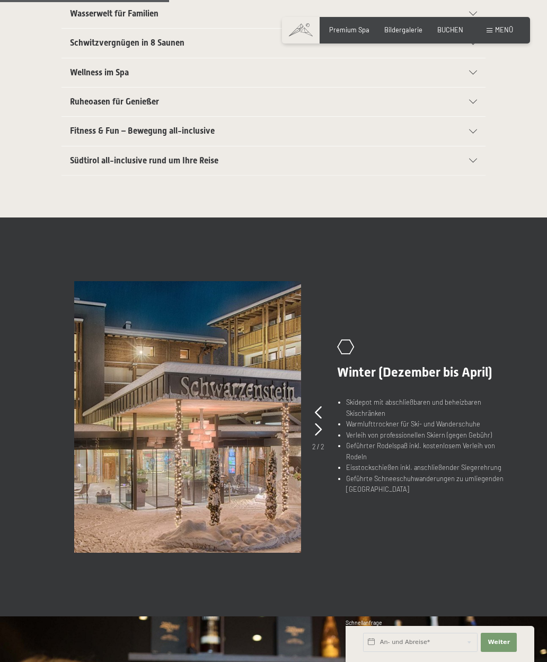
click at [342, 32] on span "Premium Spa" at bounding box center [349, 29] width 40 height 8
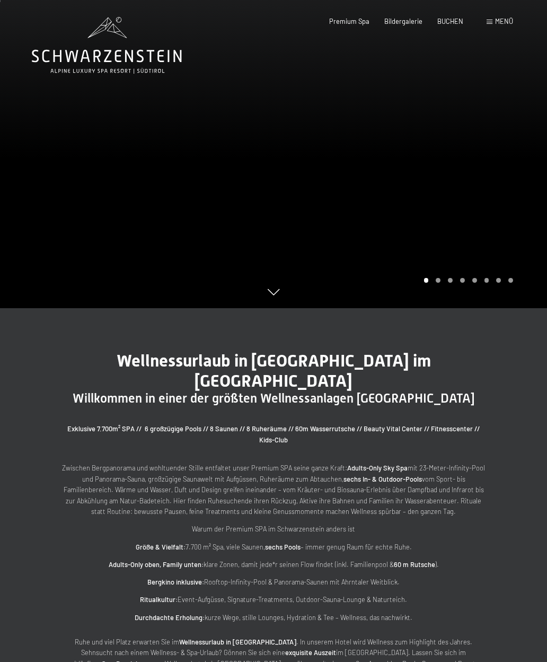
scroll to position [3, 0]
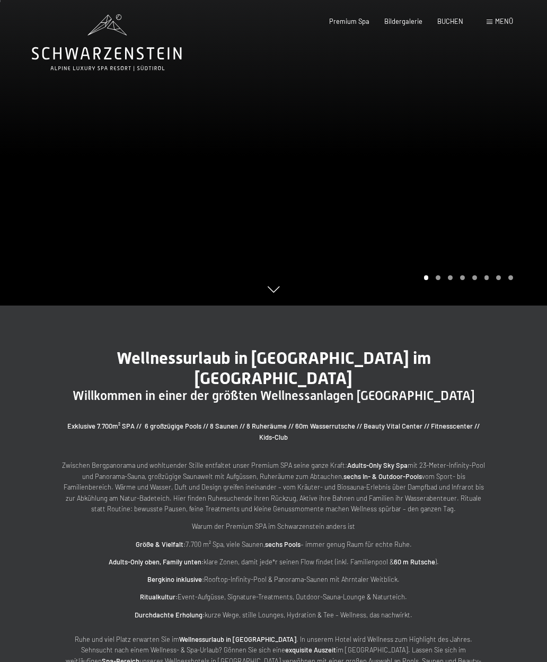
click at [527, 176] on div at bounding box center [411, 151] width 274 height 308
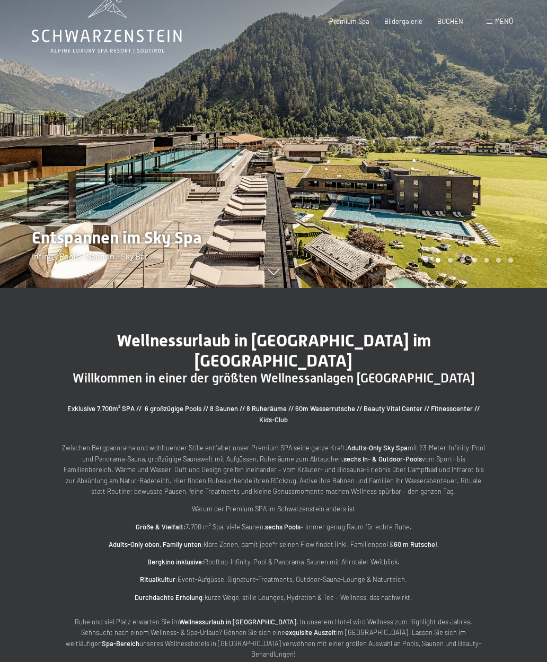
scroll to position [25, 0]
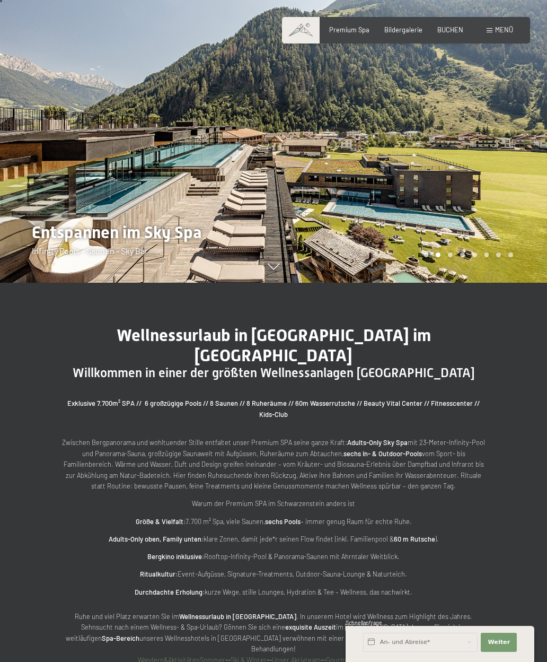
click at [524, 158] on div at bounding box center [411, 129] width 274 height 308
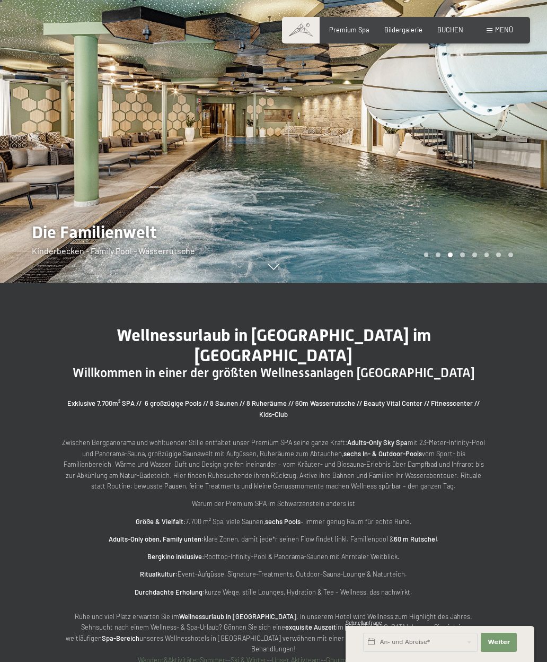
click at [528, 159] on div at bounding box center [411, 129] width 274 height 308
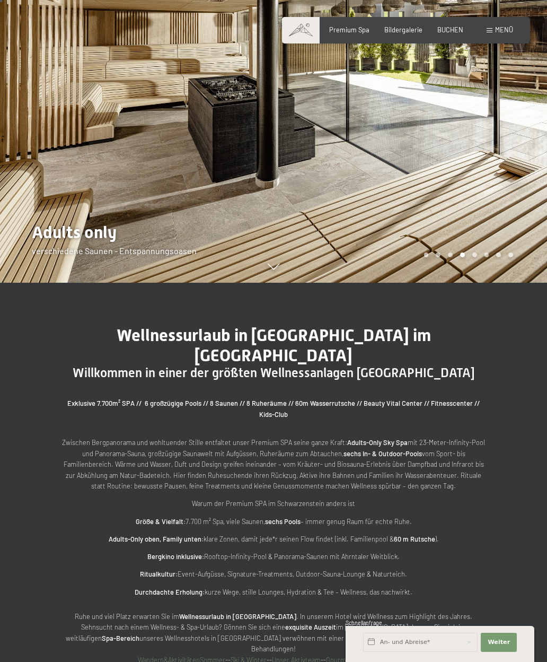
click at [527, 155] on div at bounding box center [411, 129] width 274 height 308
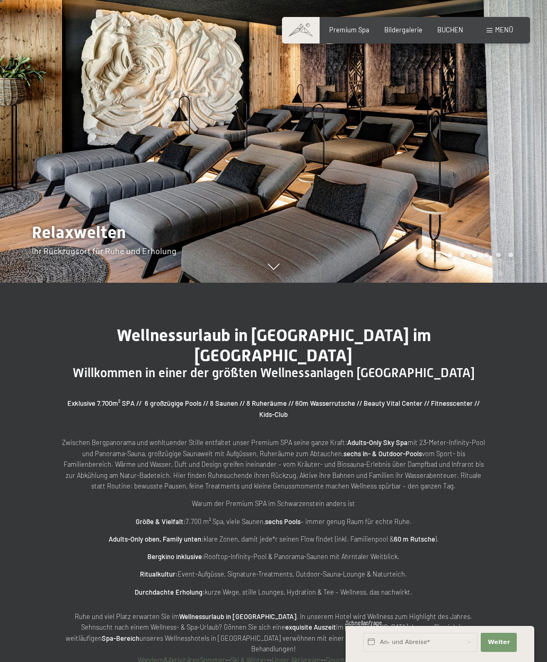
click at [522, 158] on div at bounding box center [411, 129] width 274 height 308
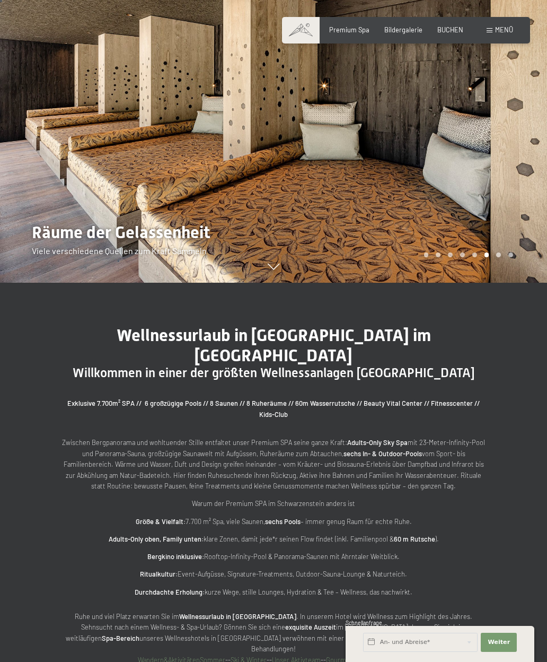
click at [521, 158] on div at bounding box center [411, 129] width 274 height 308
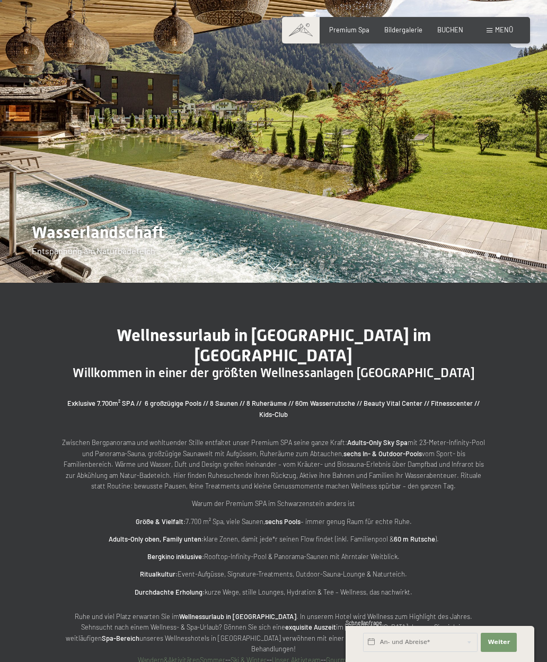
click at [522, 154] on div at bounding box center [411, 129] width 274 height 308
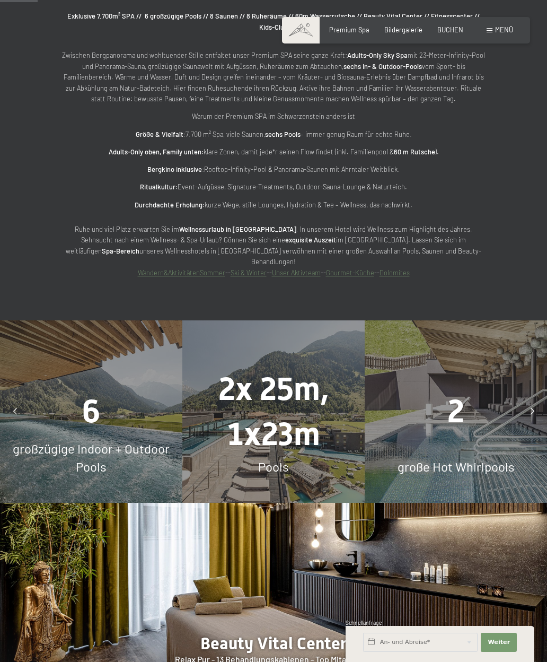
scroll to position [414, 0]
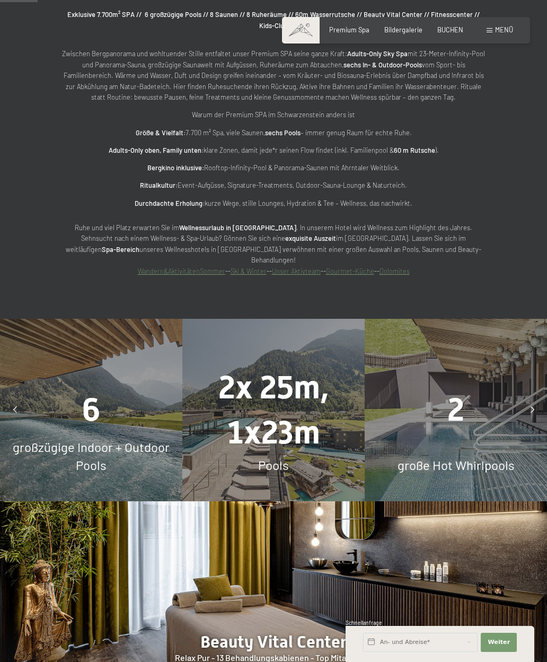
click at [10, 399] on div at bounding box center [14, 409] width 21 height 21
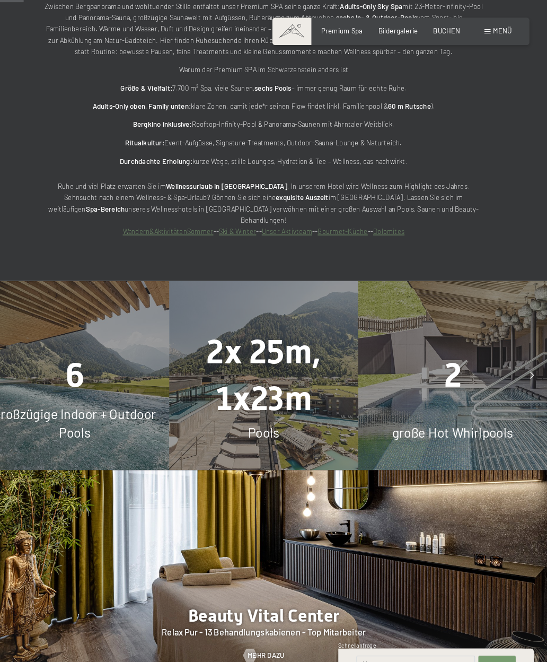
scroll to position [461, 0]
click at [394, 344] on div "2" at bounding box center [456, 363] width 182 height 45
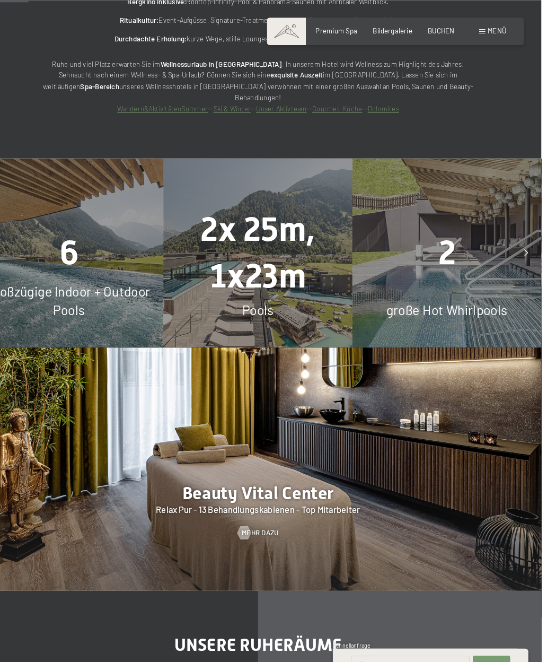
scroll to position [582, 2]
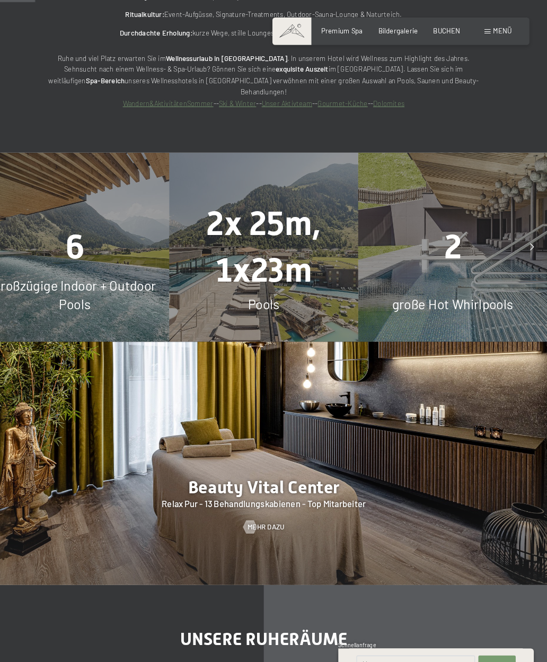
click at [400, 286] on span "große Hot Whirlpools" at bounding box center [456, 293] width 117 height 15
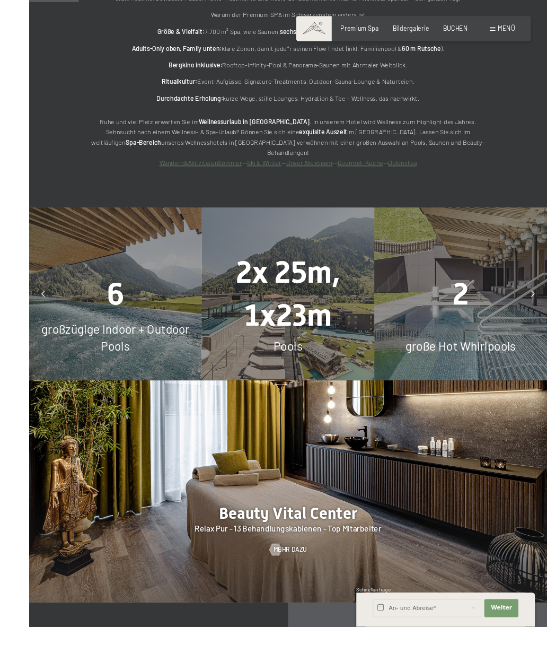
scroll to position [578, 0]
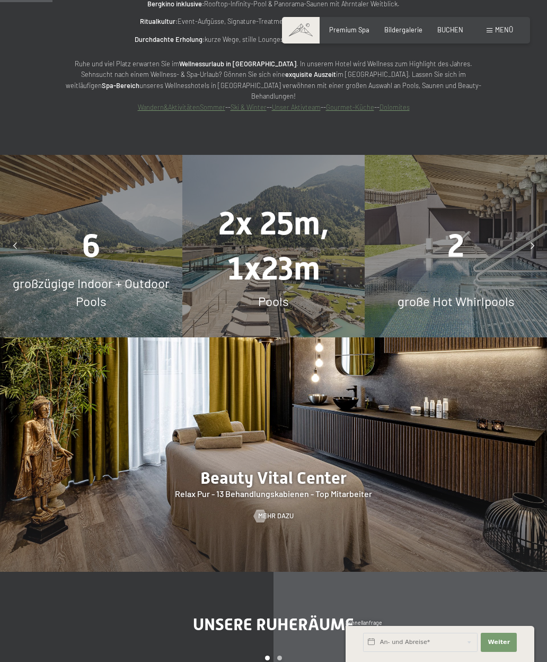
click at [453, 228] on span "2" at bounding box center [456, 246] width 17 height 37
click at [538, 236] on div at bounding box center [532, 246] width 21 height 21
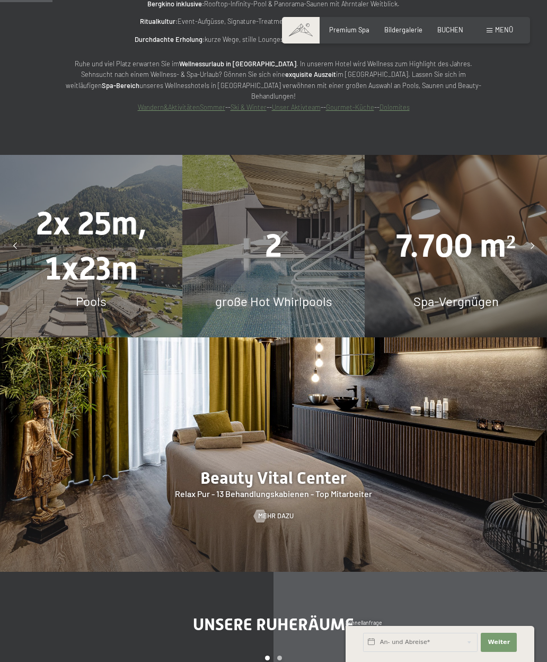
click at [268, 228] on span "2" at bounding box center [273, 246] width 17 height 37
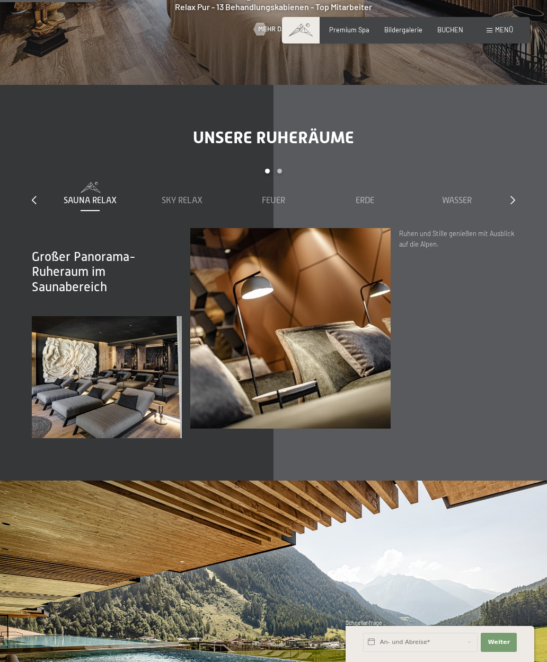
scroll to position [1068, 0]
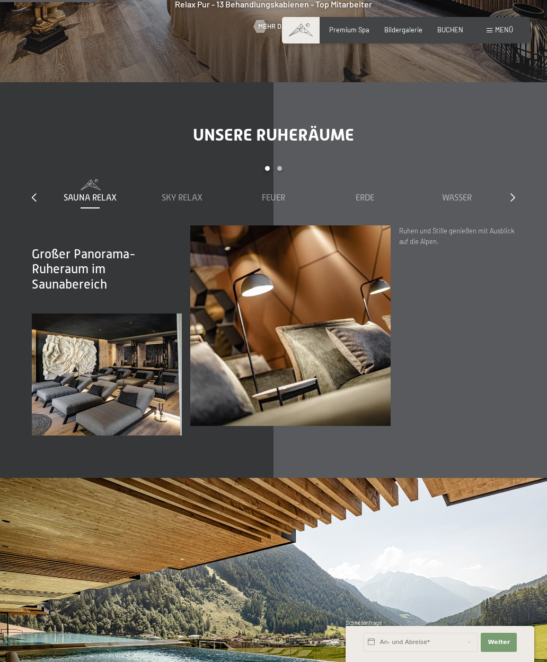
click at [185, 193] on span "Sky Relax" at bounding box center [182, 198] width 41 height 10
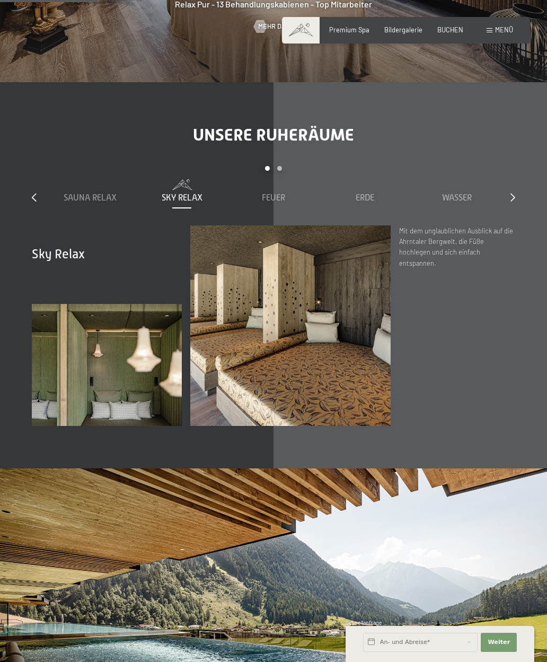
click at [276, 179] on div "Feuer" at bounding box center [273, 191] width 83 height 24
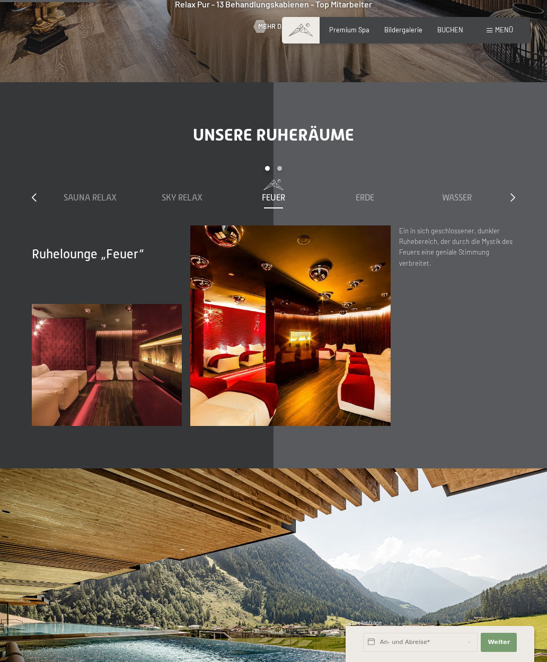
click at [371, 193] on span "Erde" at bounding box center [365, 198] width 19 height 10
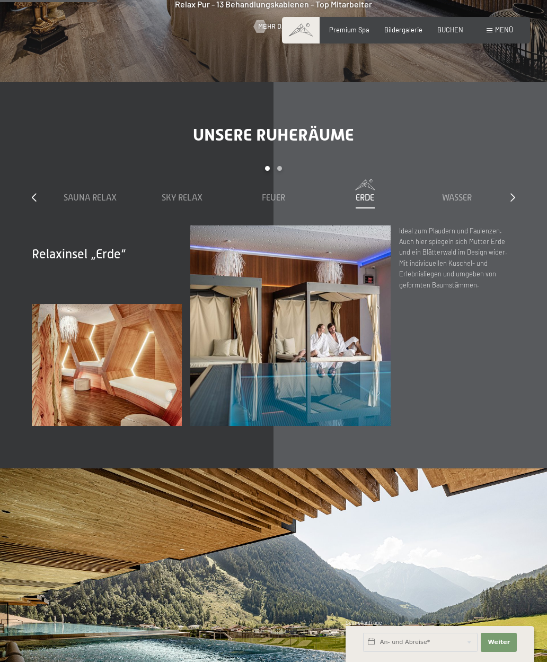
click at [463, 193] on span "Wasser" at bounding box center [457, 198] width 30 height 10
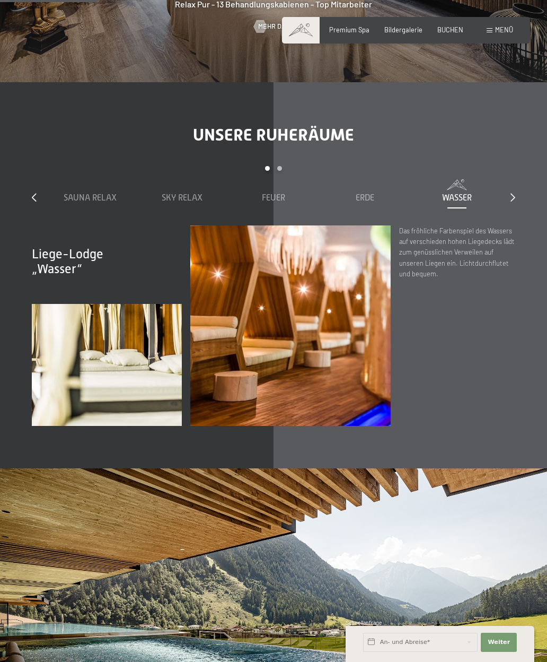
click at [512, 193] on icon at bounding box center [513, 197] width 5 height 8
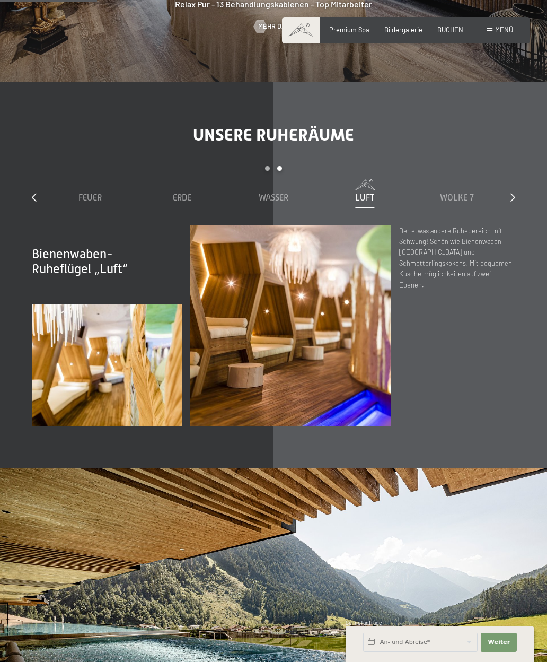
click at [473, 193] on span "Wolke 7" at bounding box center [457, 198] width 34 height 10
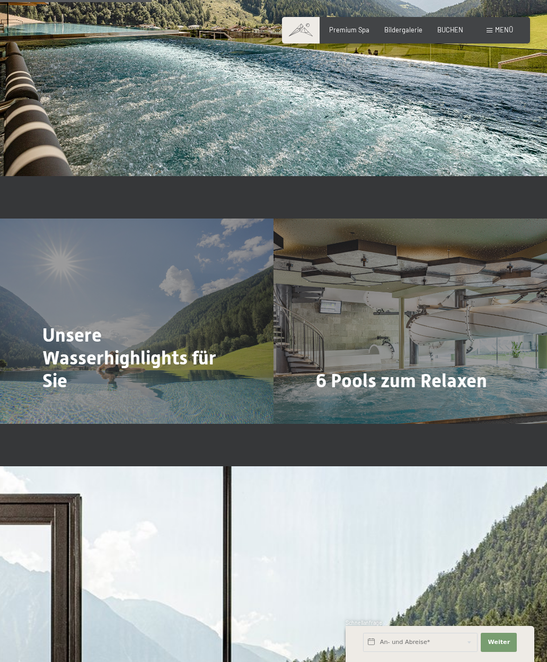
scroll to position [1670, 0]
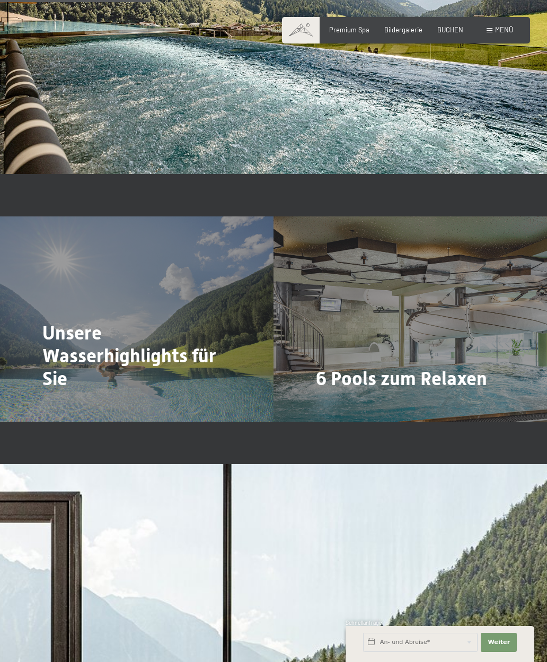
click at [344, 404] on span "Mehr dazu" at bounding box center [338, 409] width 36 height 10
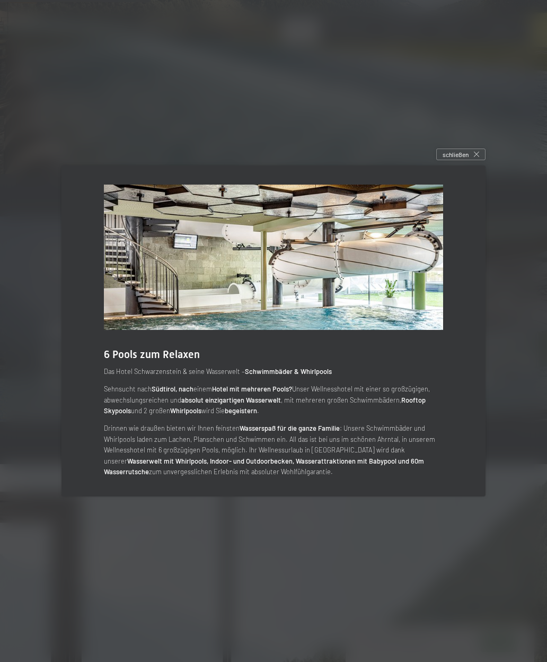
click at [483, 160] on div "schließen" at bounding box center [461, 155] width 49 height 12
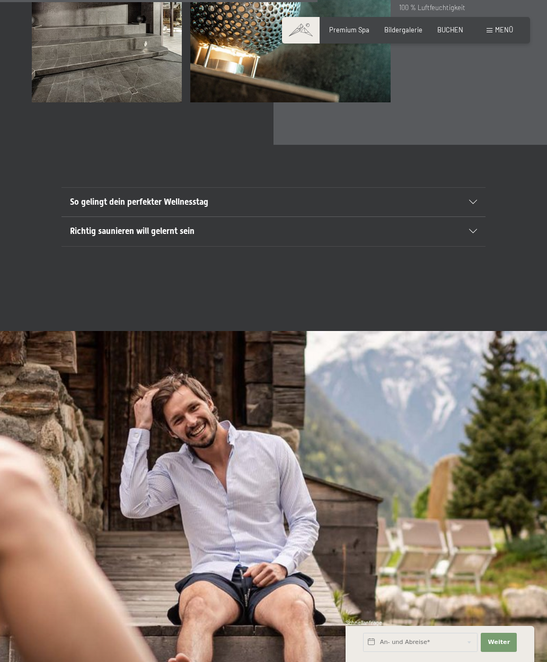
scroll to position [3054, 0]
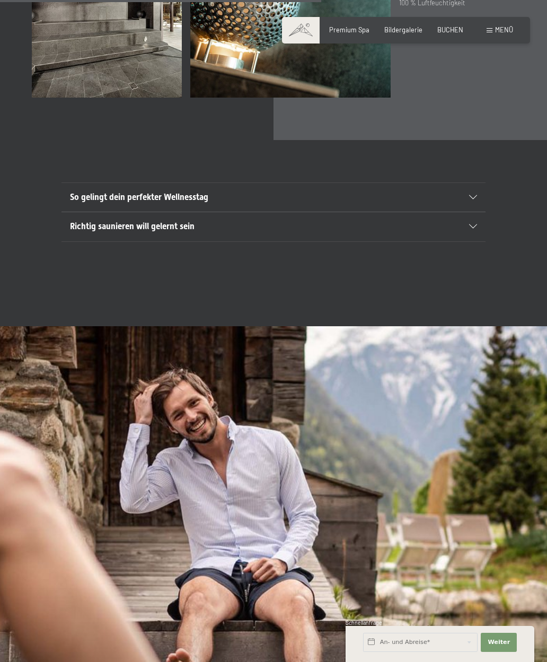
click at [476, 225] on icon at bounding box center [473, 226] width 8 height 4
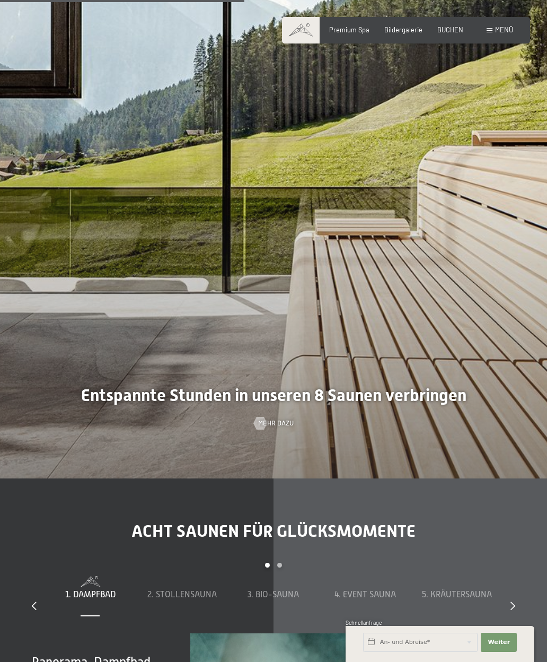
scroll to position [2301, 0]
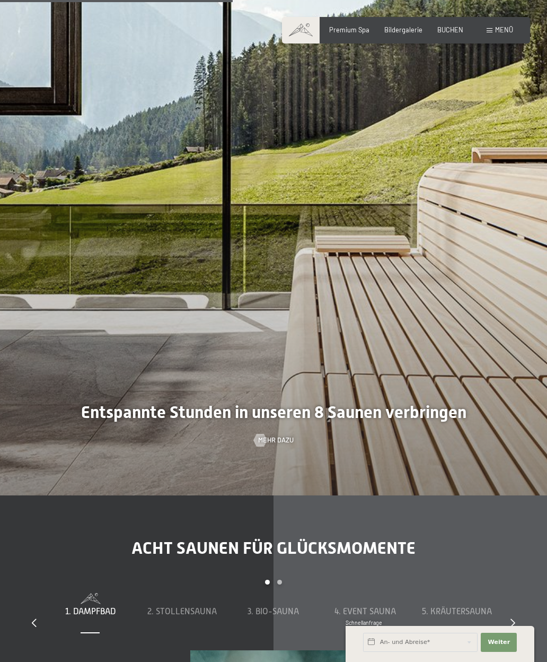
click at [510, 32] on span "Menü" at bounding box center [504, 29] width 18 height 8
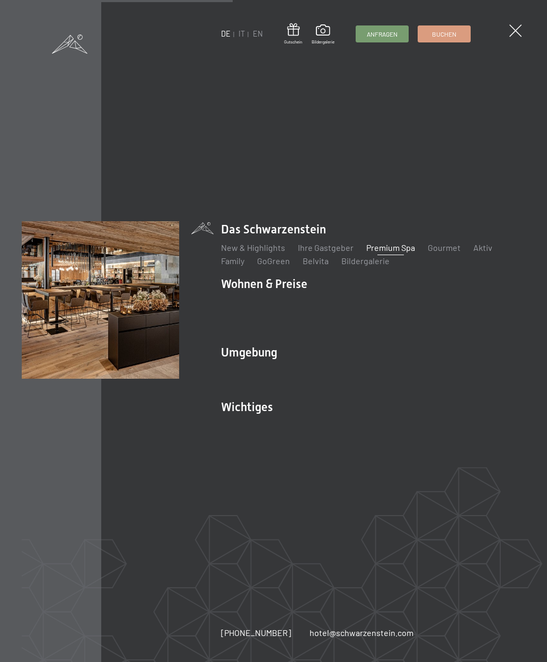
click at [370, 265] on link "Bildergalerie" at bounding box center [366, 261] width 48 height 10
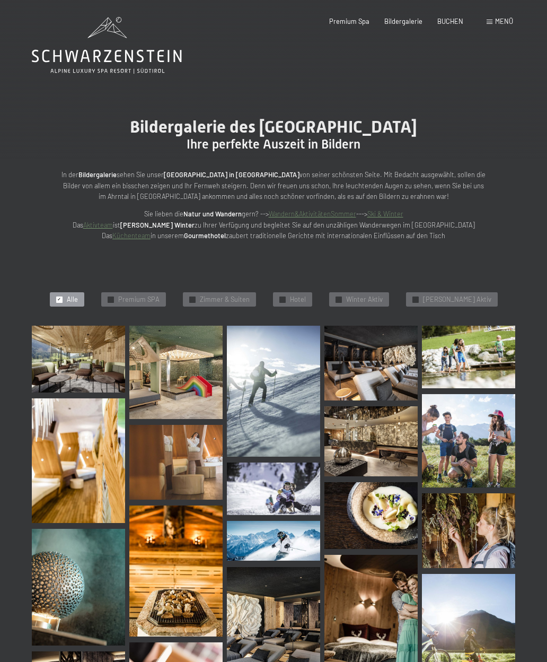
click at [507, 20] on span "Menü" at bounding box center [504, 21] width 18 height 8
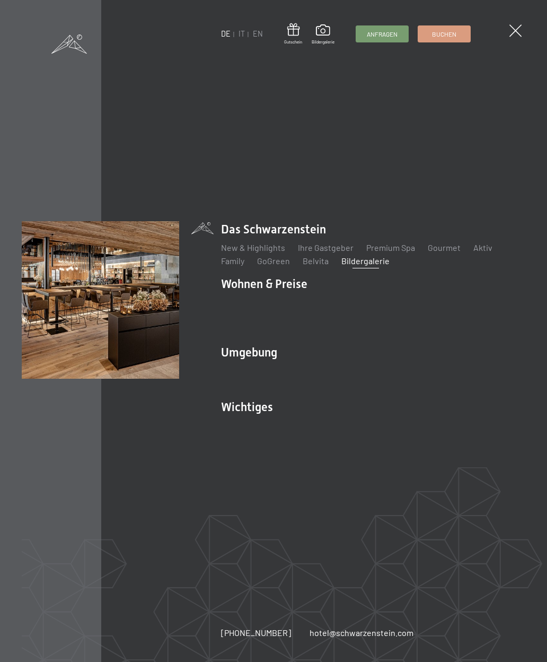
click at [272, 252] on link "New & Highlights" at bounding box center [253, 247] width 64 height 10
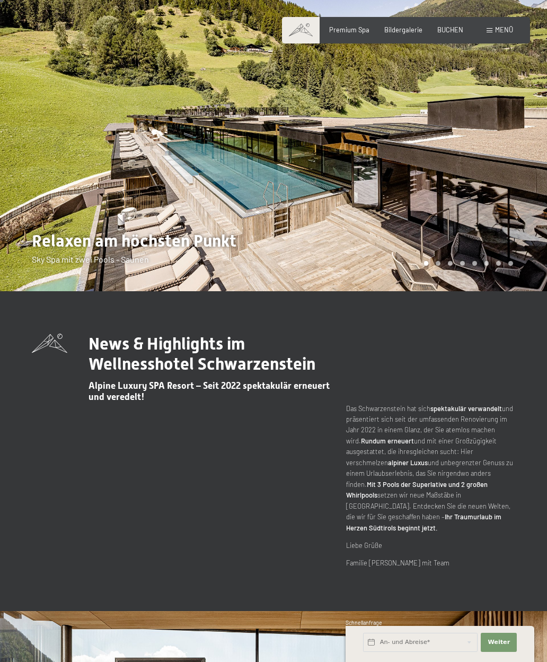
scroll to position [8, 0]
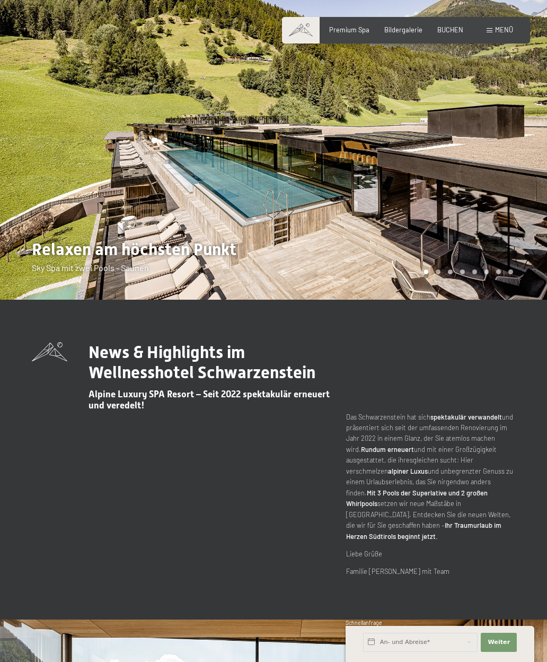
click at [503, 146] on div at bounding box center [411, 146] width 274 height 308
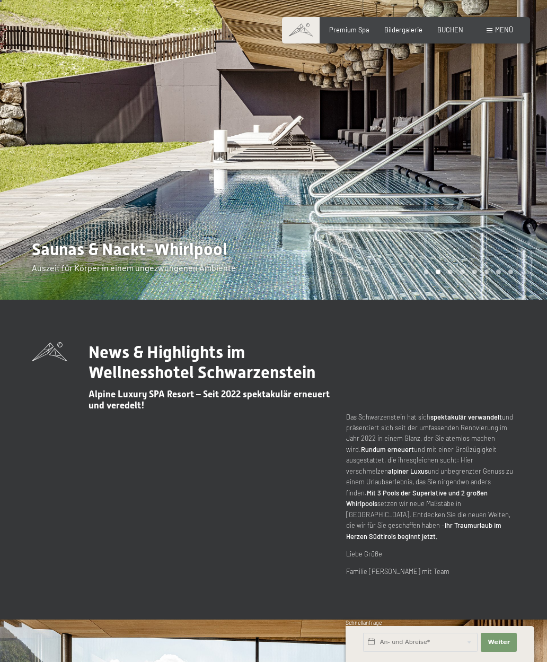
click at [528, 161] on div at bounding box center [411, 146] width 274 height 308
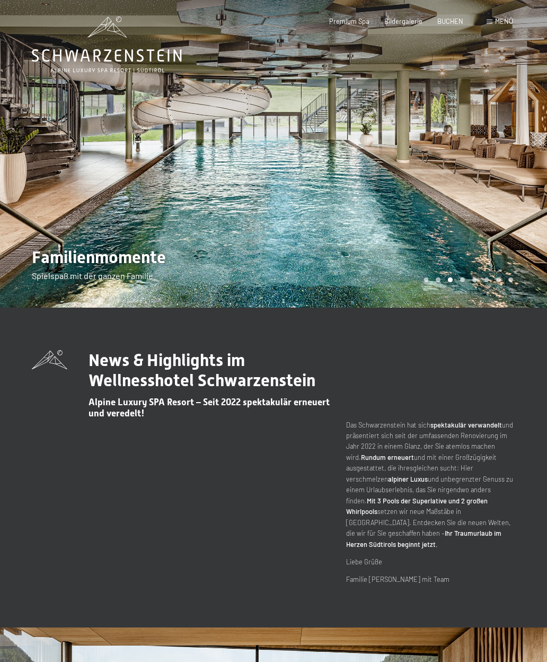
scroll to position [1, 0]
click at [30, 159] on div at bounding box center [137, 153] width 274 height 308
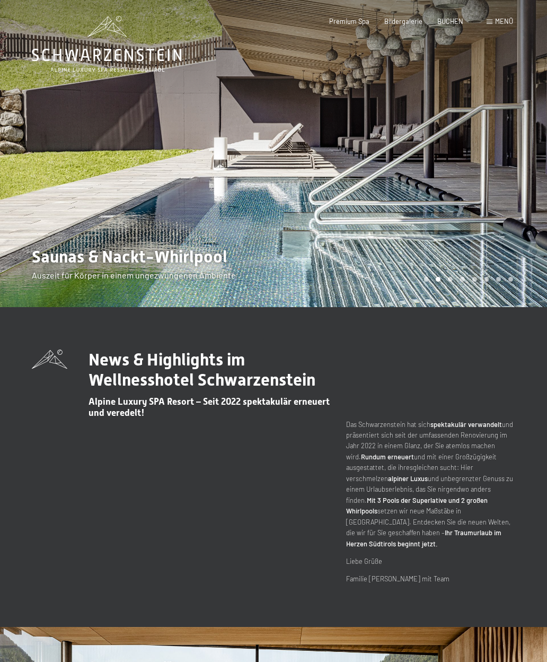
click at [525, 129] on div at bounding box center [411, 153] width 274 height 308
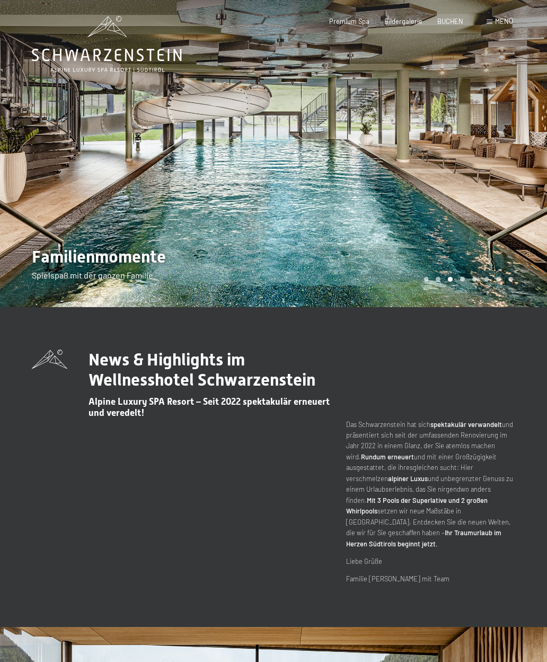
click at [525, 133] on div at bounding box center [411, 153] width 274 height 308
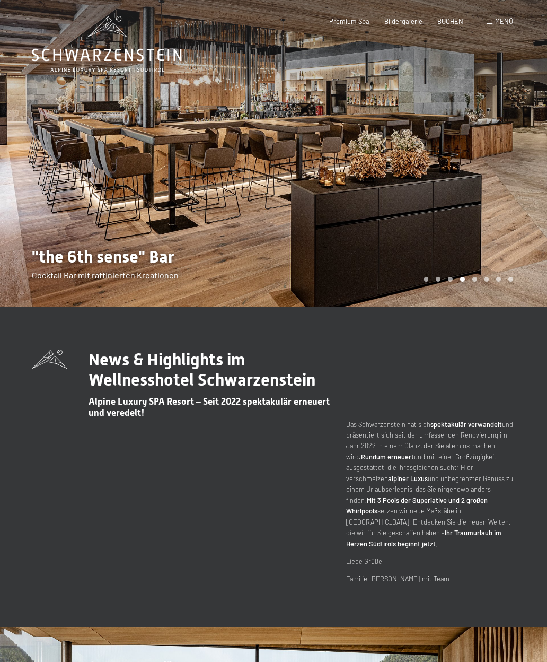
click at [525, 132] on div at bounding box center [411, 153] width 274 height 308
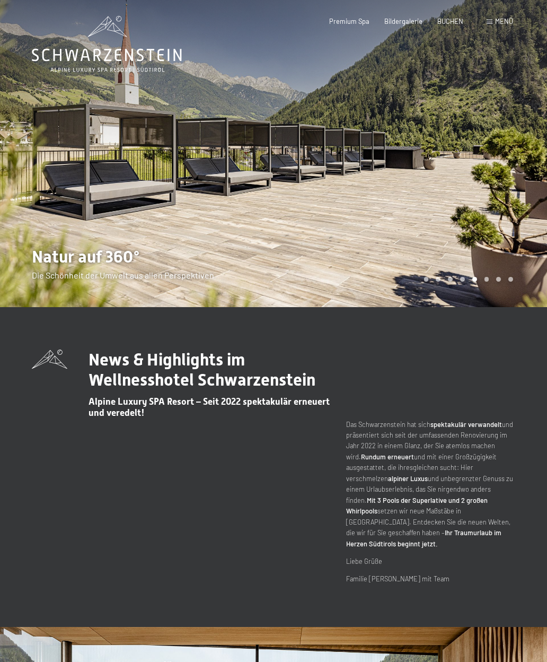
click at [525, 127] on div at bounding box center [411, 153] width 274 height 308
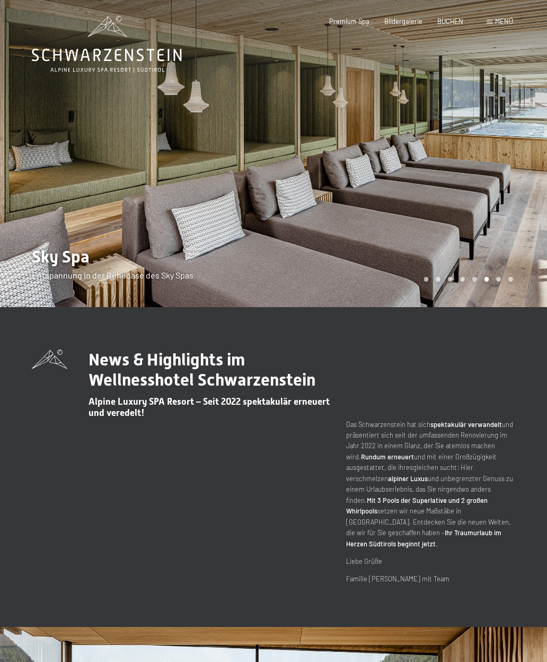
click at [520, 134] on div at bounding box center [411, 153] width 274 height 308
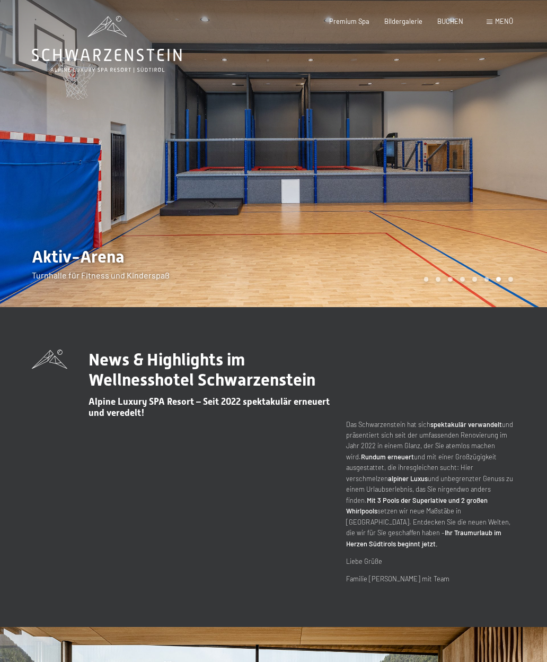
click at [521, 130] on div at bounding box center [411, 153] width 274 height 308
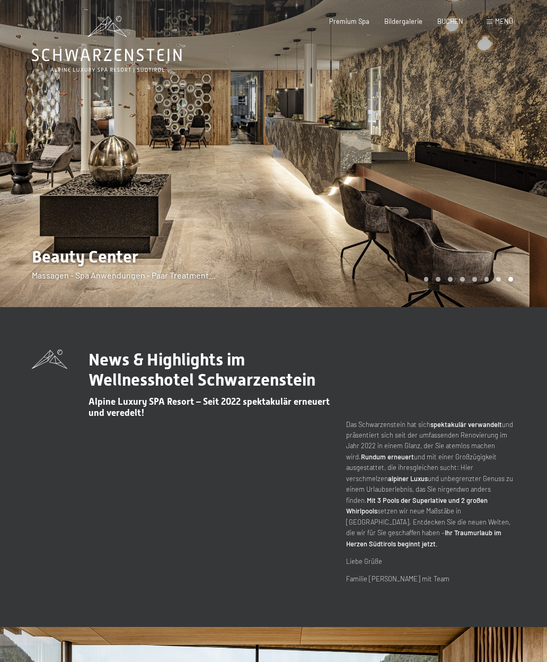
click at [519, 143] on div at bounding box center [411, 153] width 274 height 308
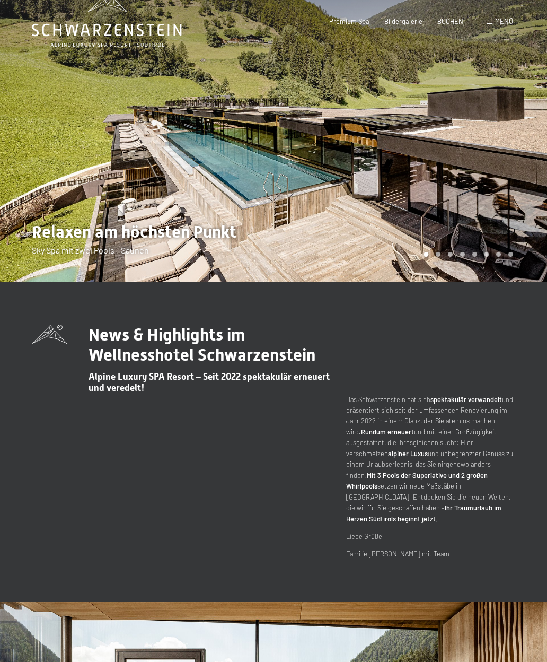
scroll to position [0, 0]
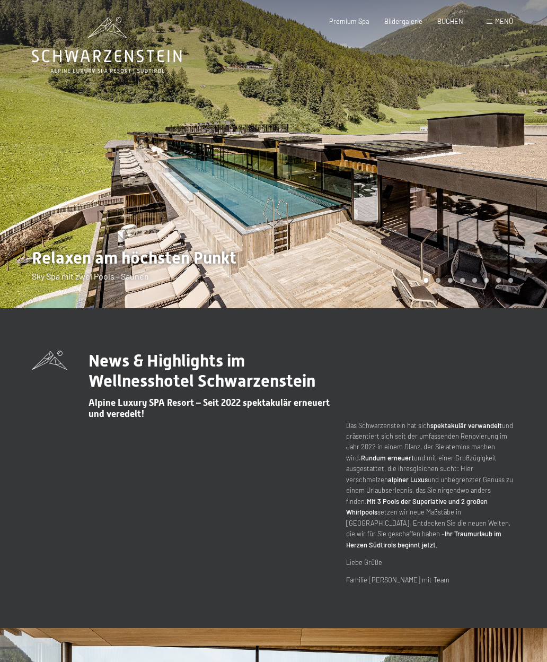
click at [512, 158] on div at bounding box center [411, 154] width 274 height 308
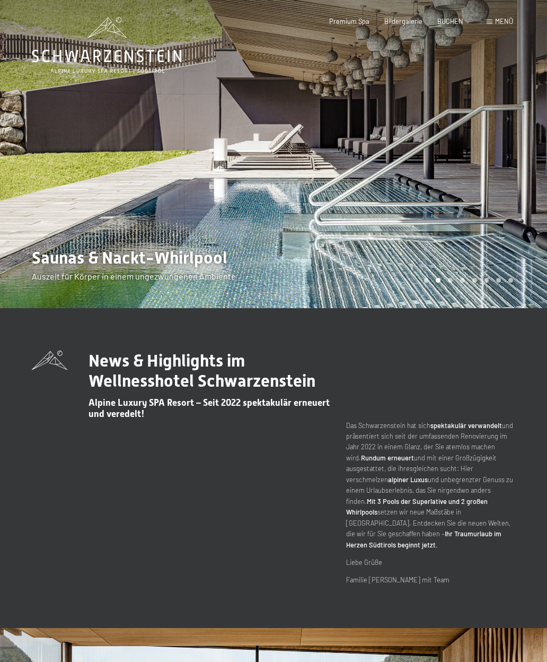
click at [509, 162] on div at bounding box center [411, 154] width 274 height 308
